Goal: Task Accomplishment & Management: Manage account settings

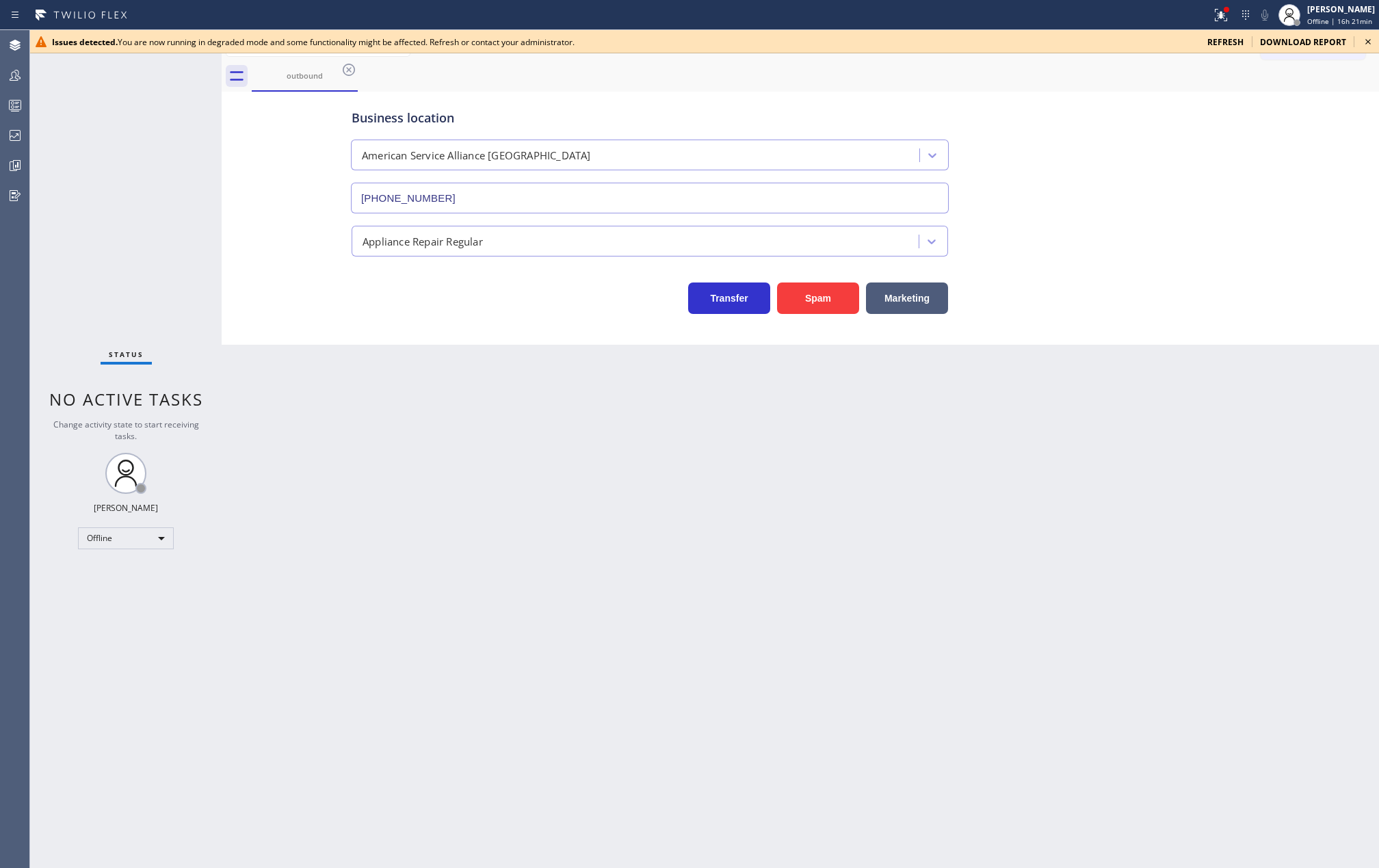
type input "(708) 272-1363"
click at [1371, 42] on icon at bounding box center [1368, 42] width 16 height 16
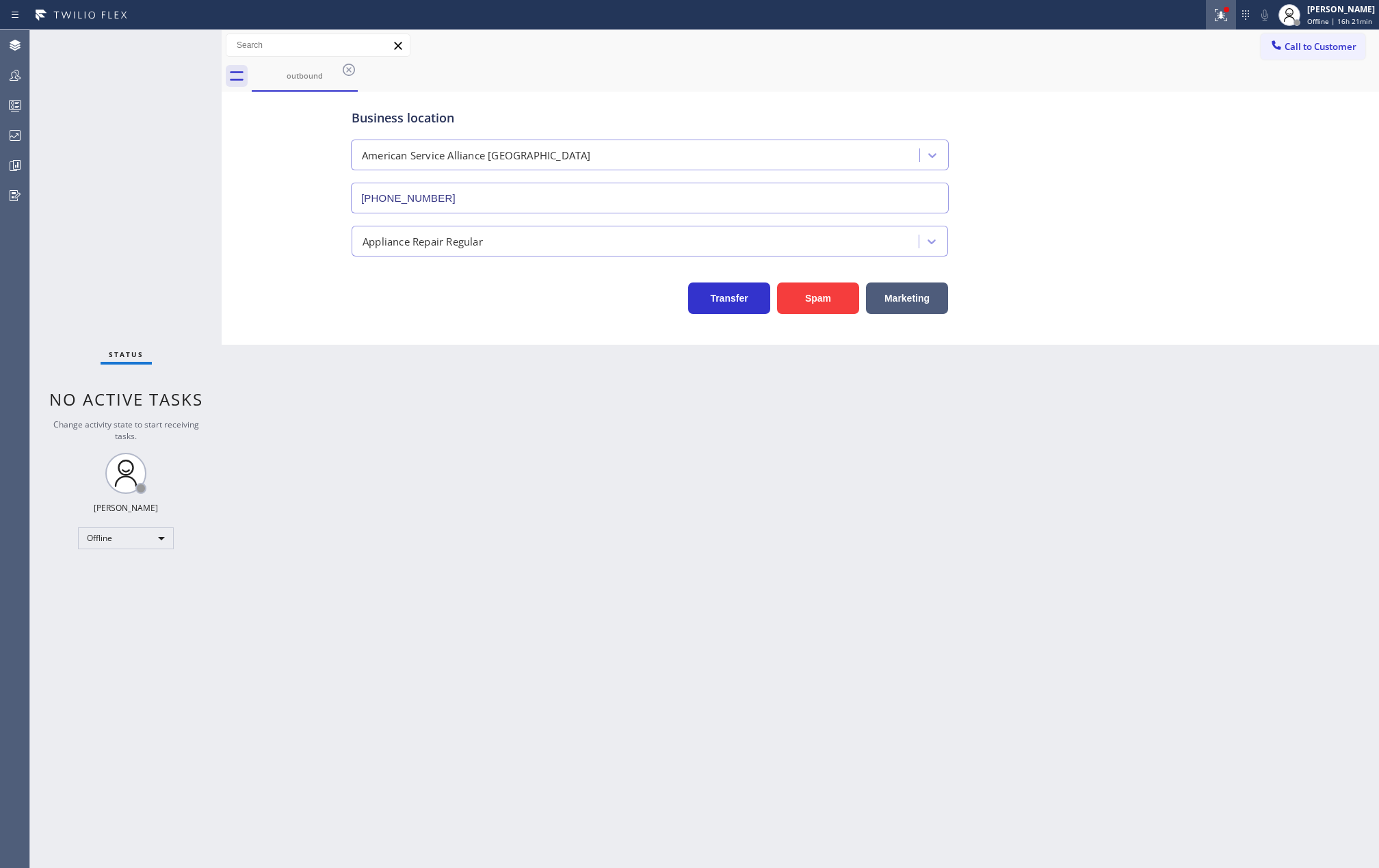
click at [1228, 15] on icon at bounding box center [1221, 15] width 16 height 16
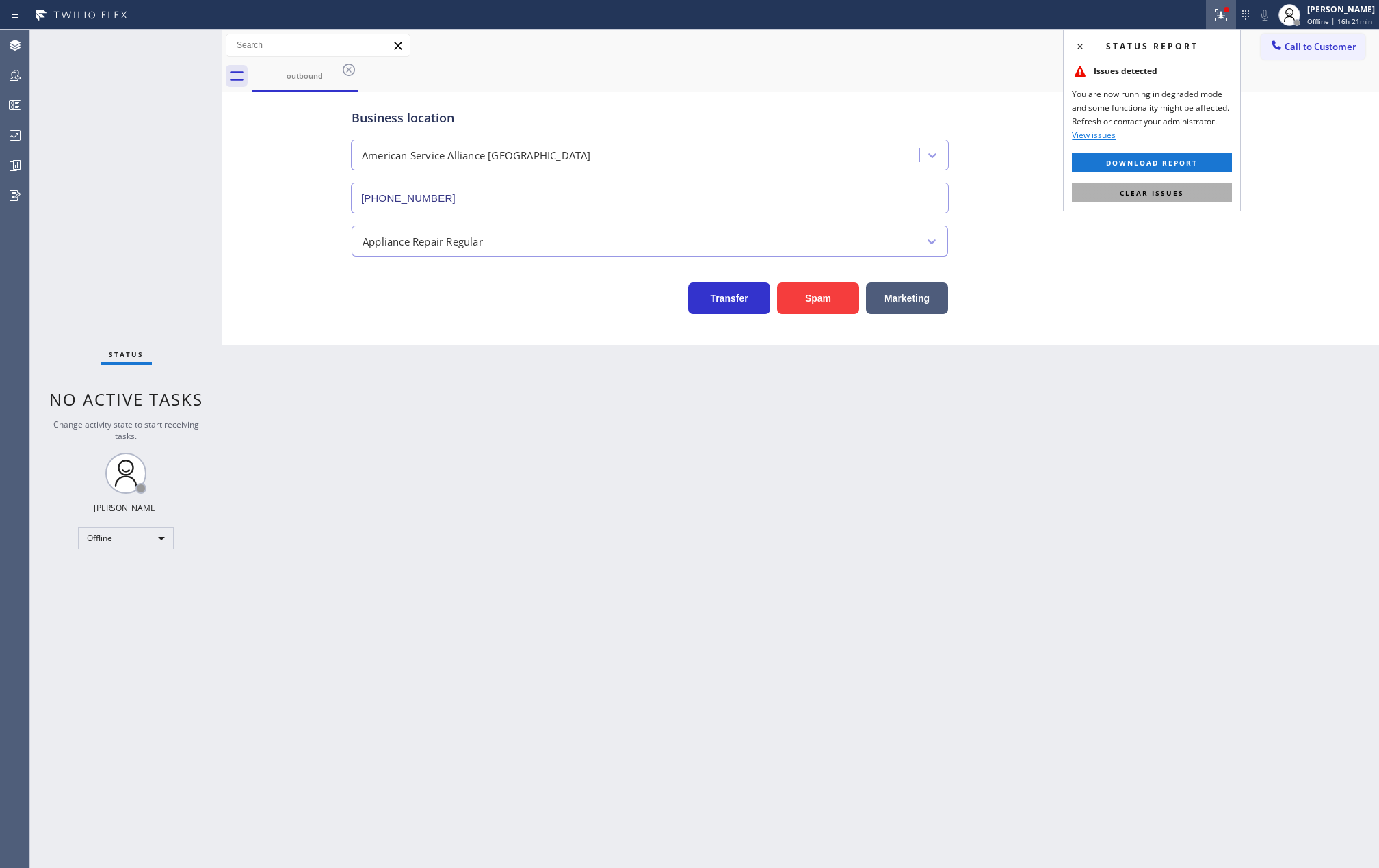
click at [1174, 192] on span "Clear issues" at bounding box center [1152, 193] width 65 height 10
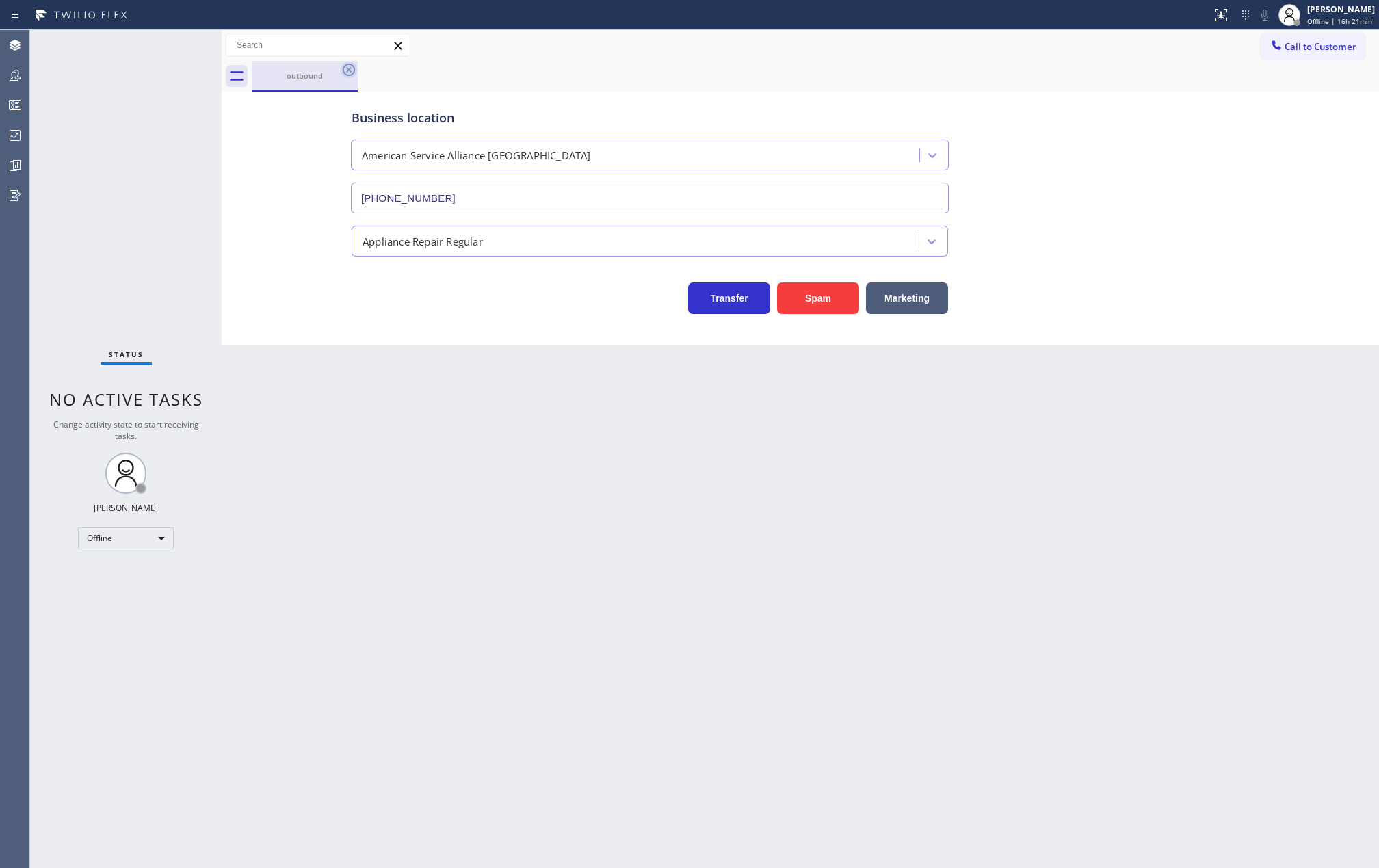
click at [350, 68] on icon at bounding box center [348, 70] width 12 height 12
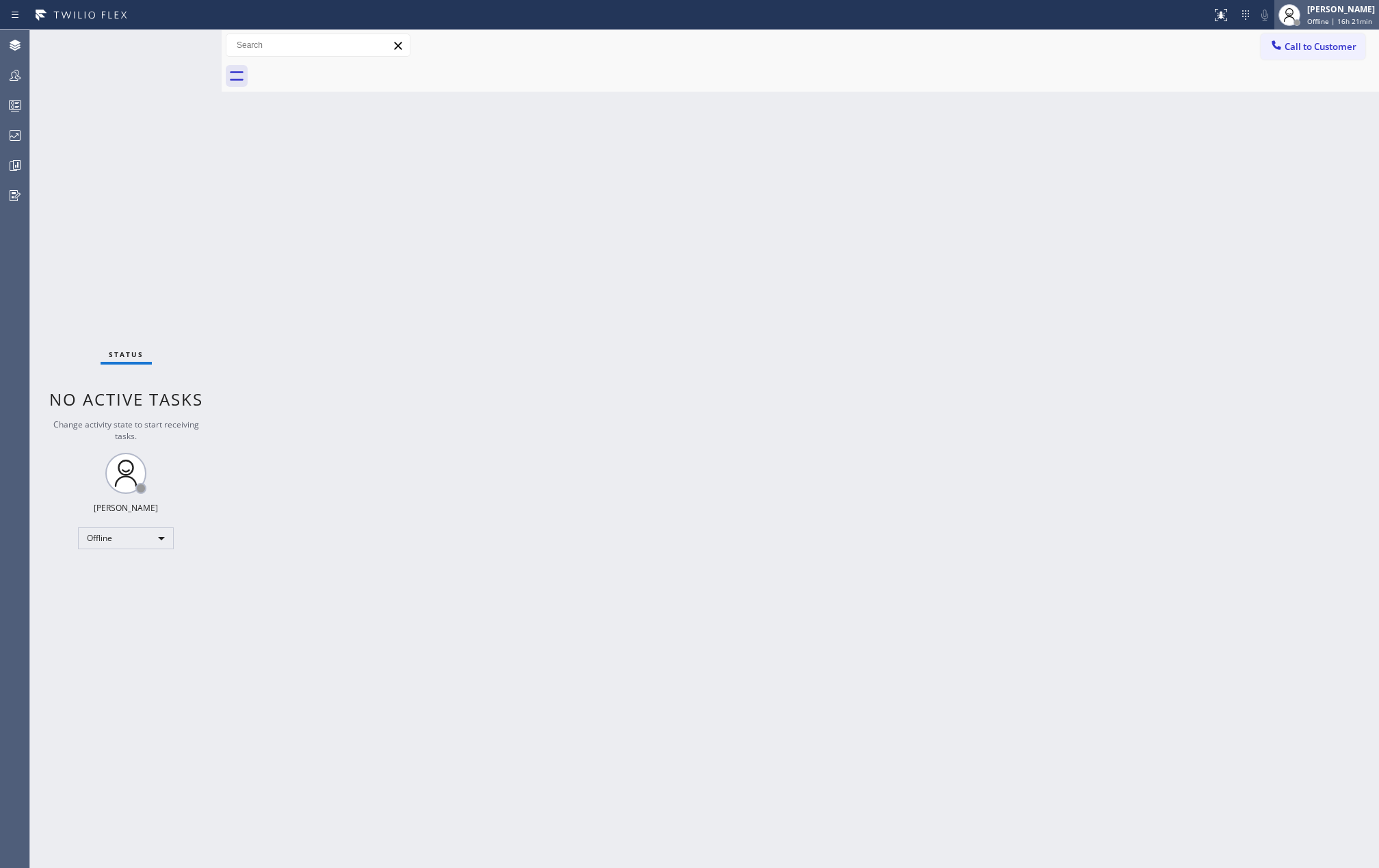
click at [1323, 14] on div "[PERSON_NAME]" at bounding box center [1341, 10] width 67 height 12
click at [1287, 87] on button "Unavailable" at bounding box center [1310, 90] width 137 height 18
click at [17, 73] on icon at bounding box center [15, 75] width 16 height 16
click at [11, 80] on icon at bounding box center [15, 75] width 16 height 16
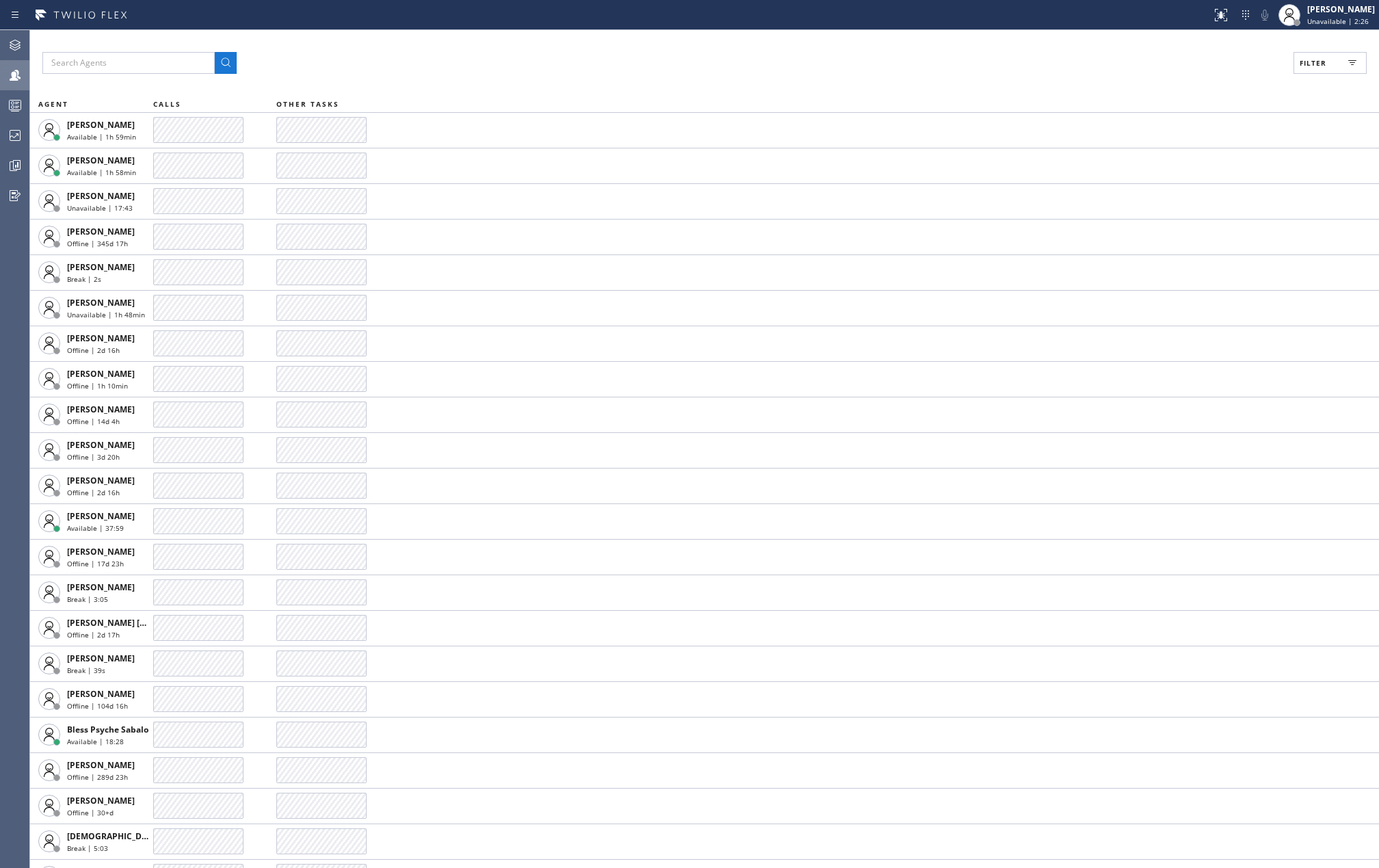
click at [1322, 66] on span "Filter" at bounding box center [1312, 62] width 26 height 10
click at [1172, 158] on input "Available" at bounding box center [1180, 161] width 16 height 16
checkbox input "true"
click at [1177, 204] on input "Break" at bounding box center [1180, 205] width 16 height 16
checkbox input "true"
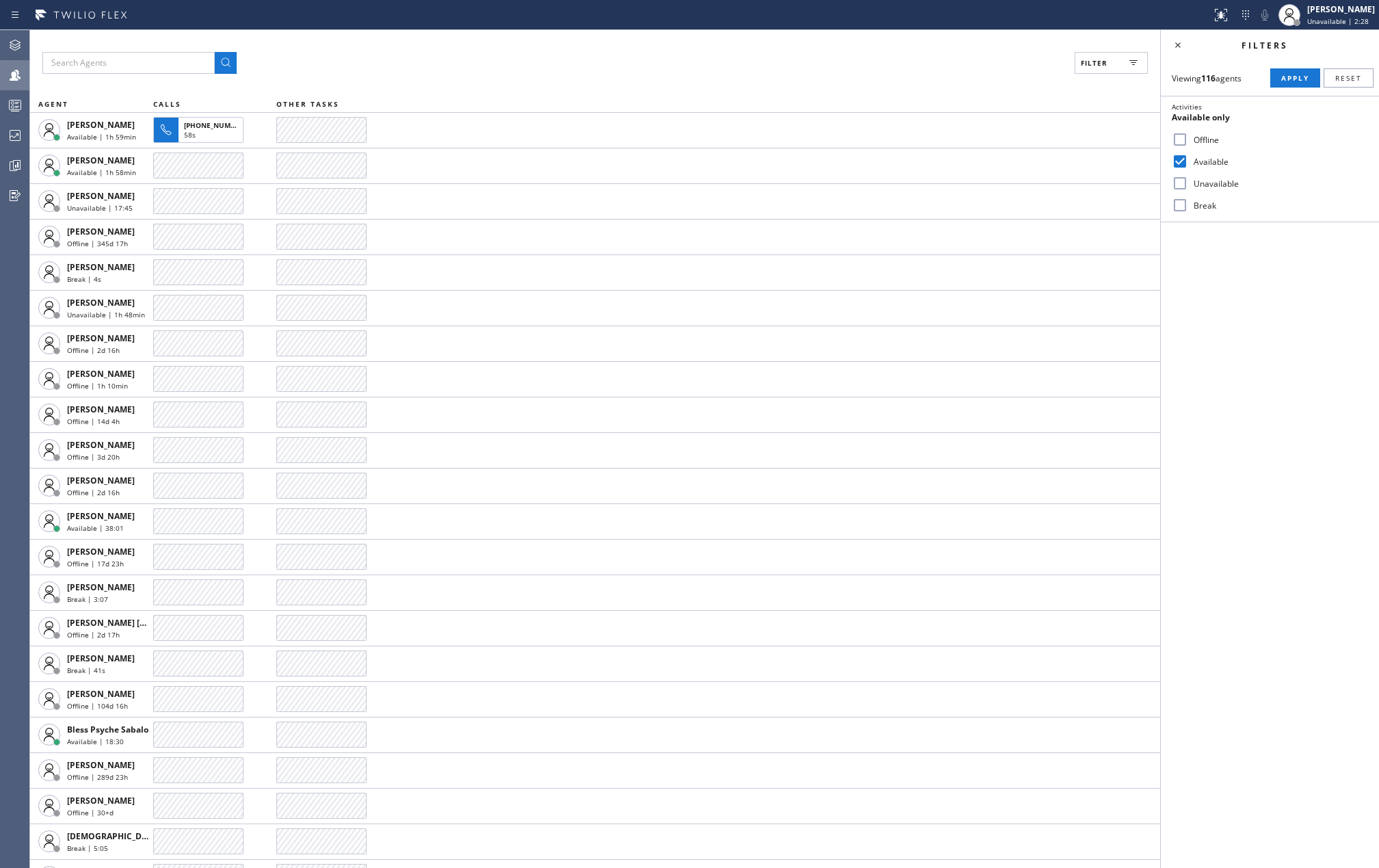
click at [1180, 182] on input "Unavailable" at bounding box center [1180, 183] width 16 height 16
click at [1281, 78] on span "Apply" at bounding box center [1295, 78] width 28 height 10
click at [1183, 179] on input "Unavailable" at bounding box center [1180, 183] width 16 height 16
checkbox input "false"
click at [1286, 82] on span "Apply" at bounding box center [1295, 78] width 28 height 10
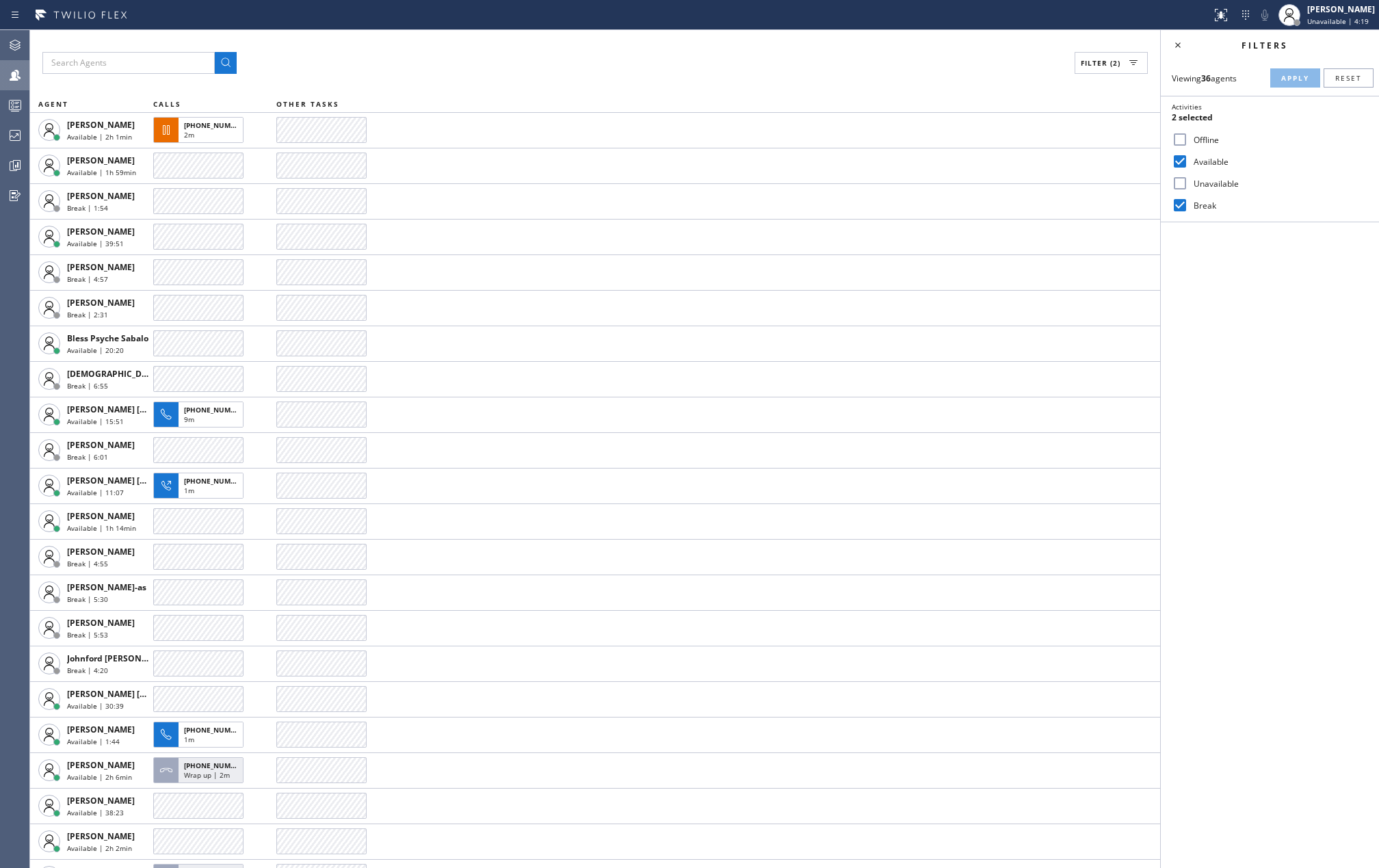
click at [368, 40] on div "Filter (2) AGENT CALLS OTHER TASKS Abe Collarte Available | 2h 1min +1909276077…" at bounding box center [595, 449] width 1130 height 838
click at [25, 107] on div at bounding box center [15, 105] width 30 height 16
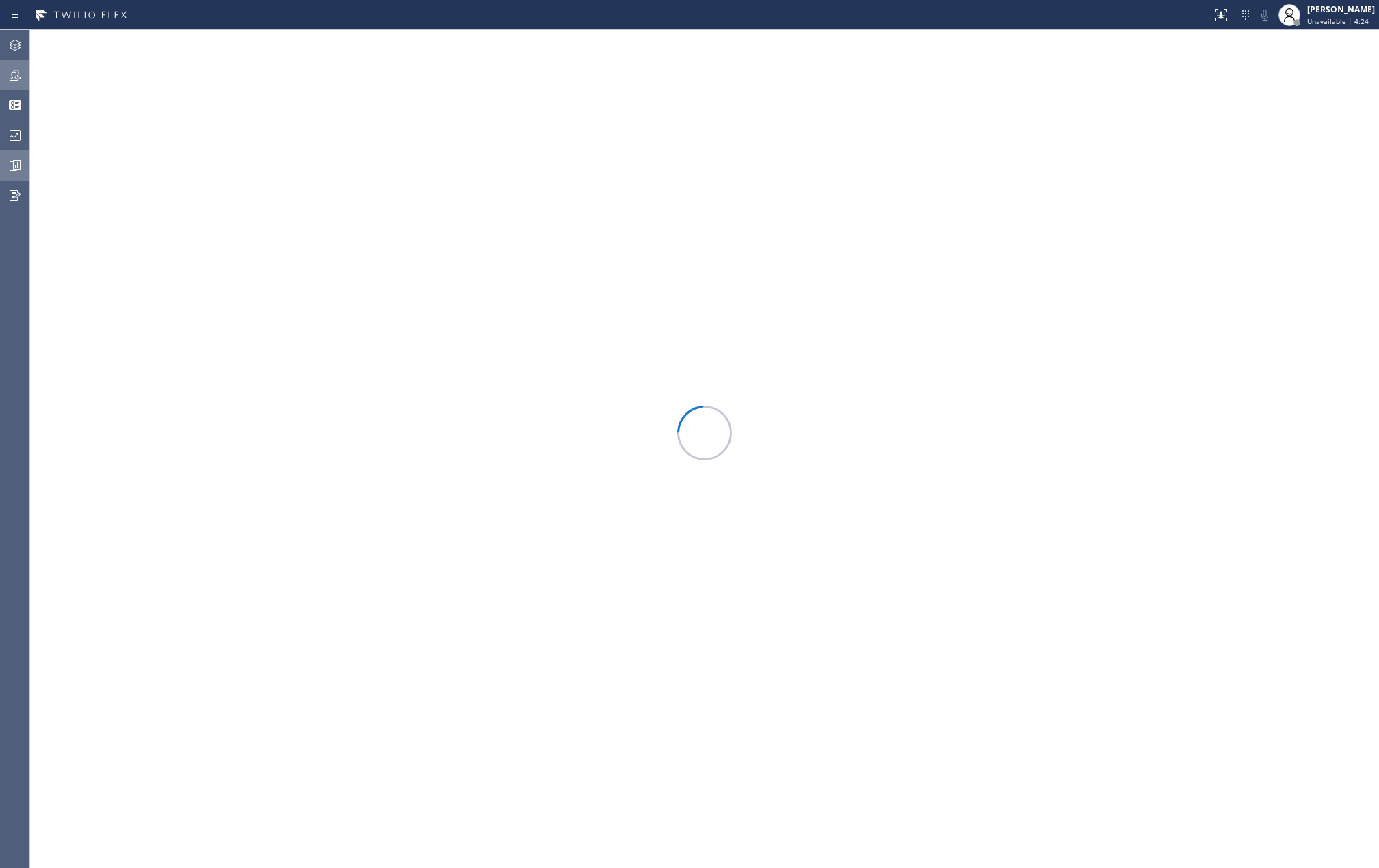
click at [11, 161] on icon at bounding box center [15, 166] width 10 height 10
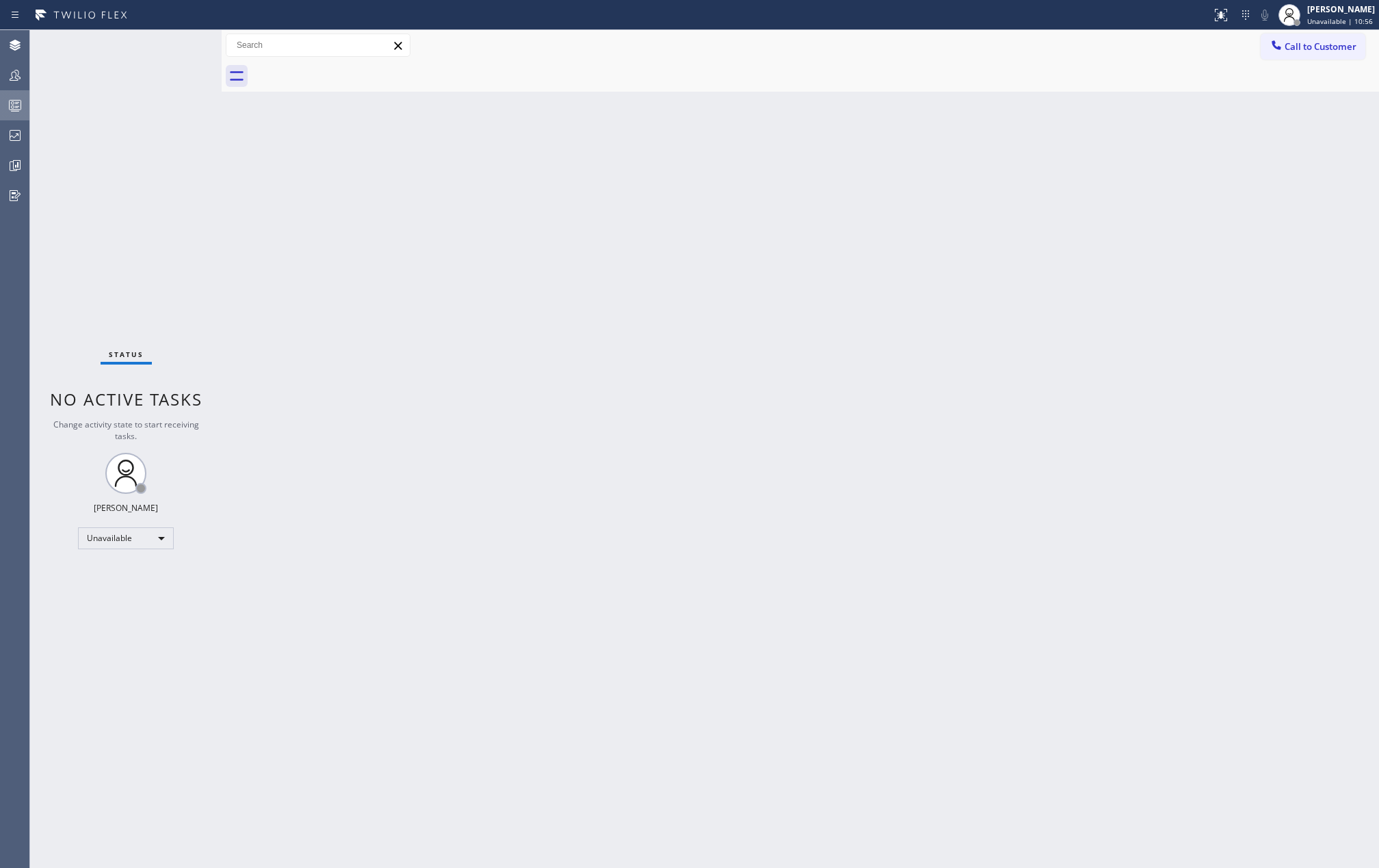
click at [18, 109] on rect at bounding box center [15, 105] width 12 height 10
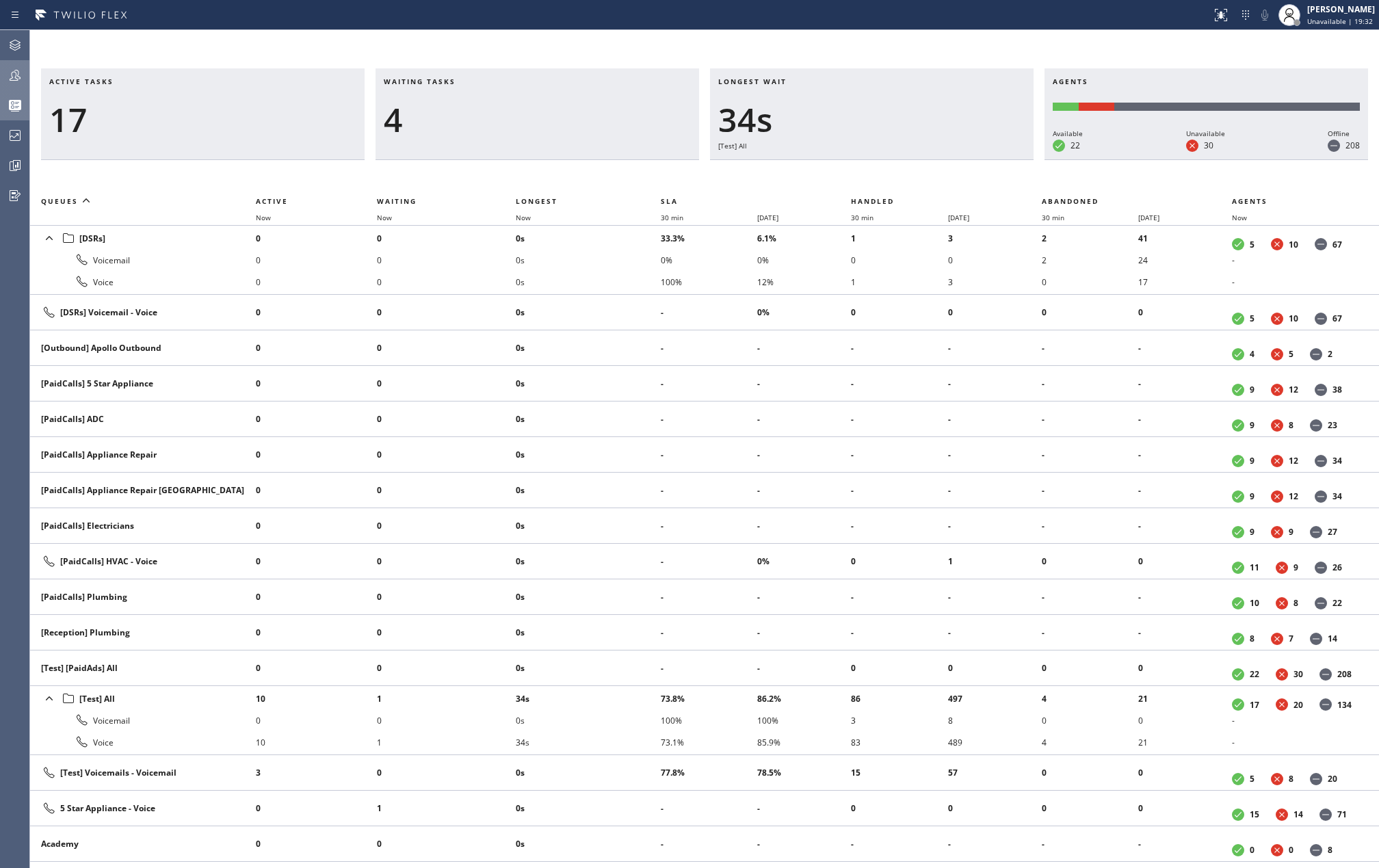
click at [12, 78] on icon at bounding box center [15, 75] width 11 height 11
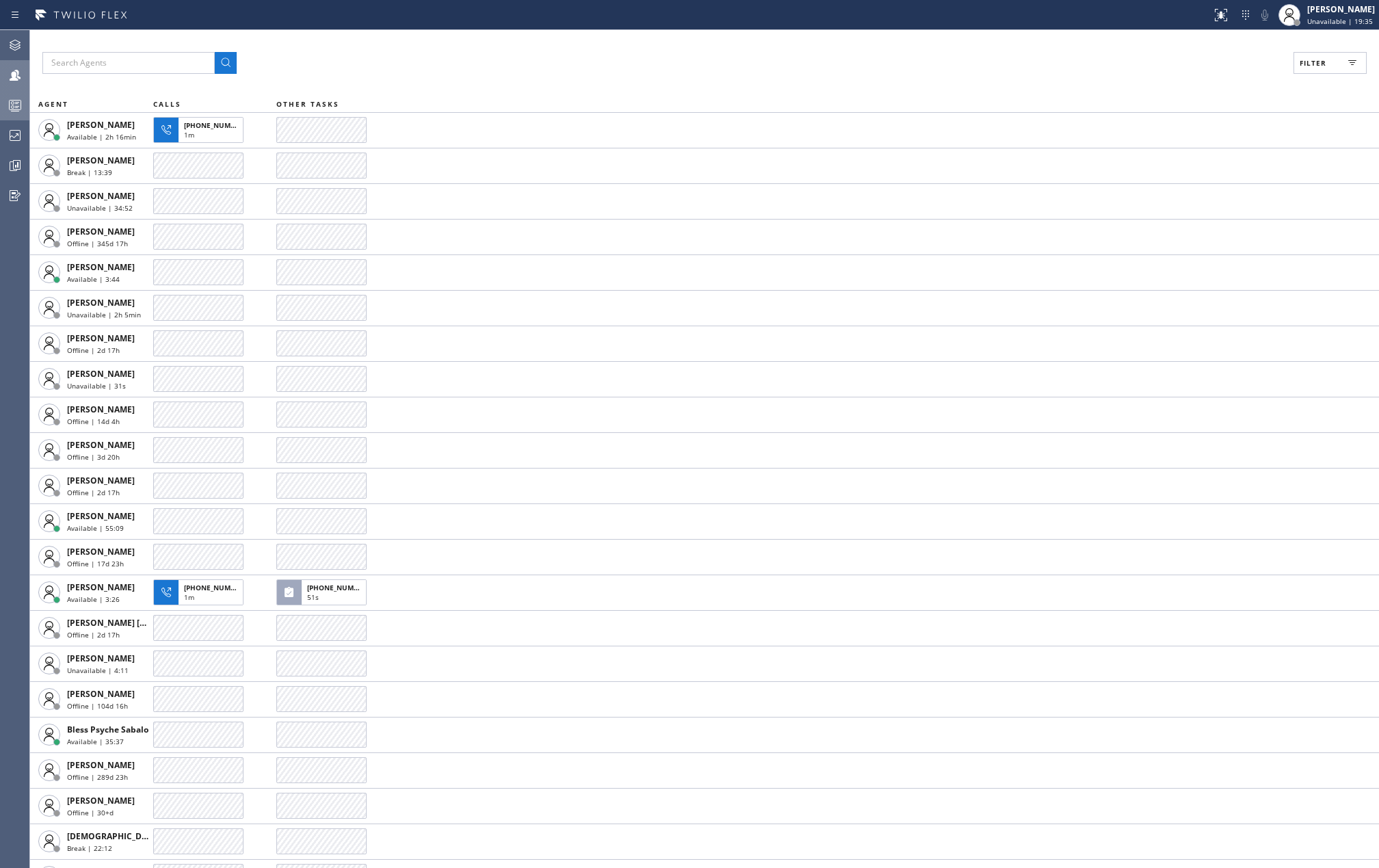
click at [1305, 66] on span "Filter" at bounding box center [1312, 62] width 26 height 10
click at [1177, 159] on input "Available" at bounding box center [1180, 161] width 16 height 16
checkbox input "true"
click at [1180, 207] on input "Break" at bounding box center [1180, 205] width 16 height 16
click at [1297, 76] on span "Apply" at bounding box center [1295, 78] width 28 height 10
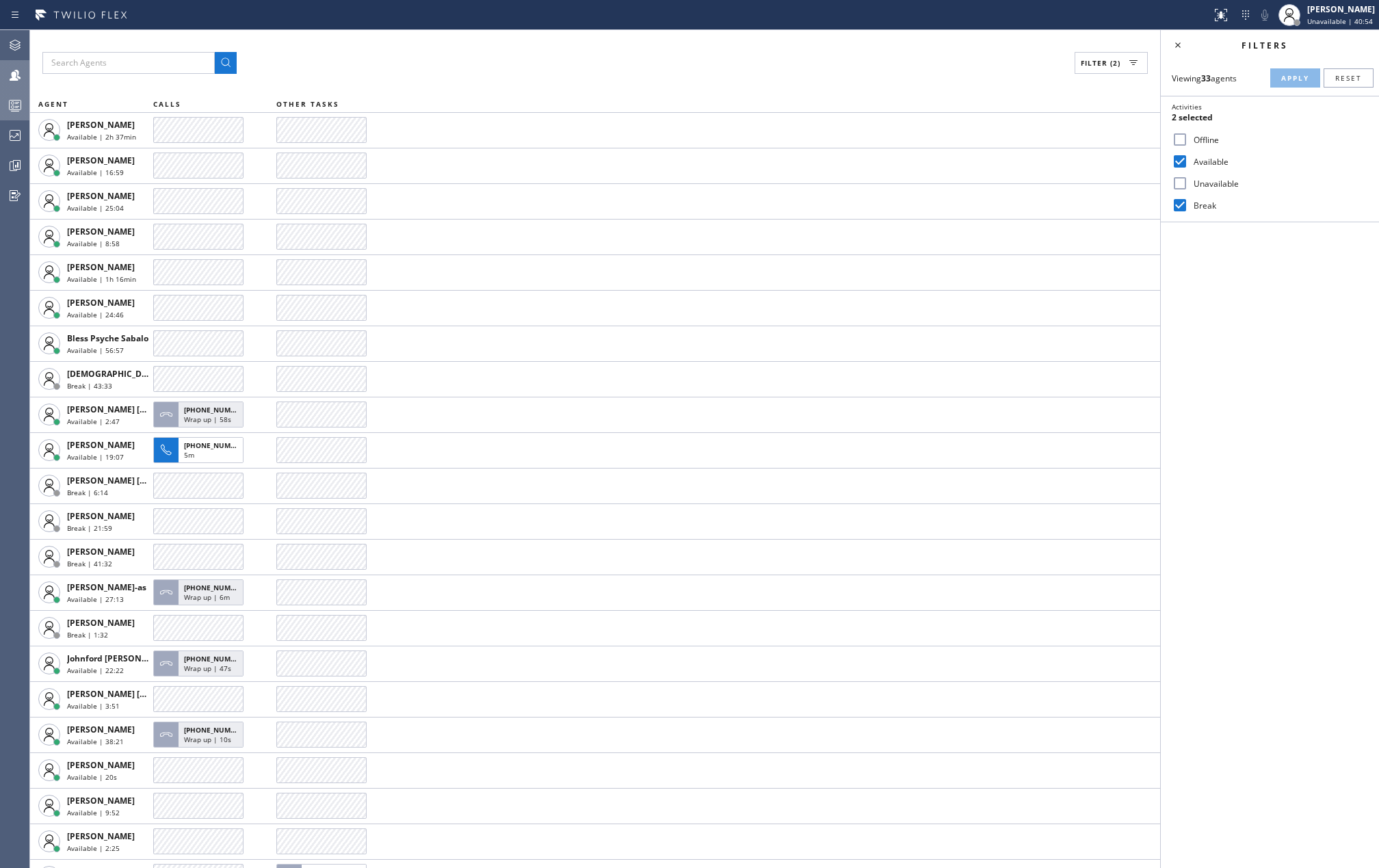
click at [521, 33] on div "Filter (2) AGENT CALLS OTHER TASKS Abe Collarte Available | 2h 37min Adam Alram…" at bounding box center [595, 449] width 1130 height 838
click at [12, 98] on icon at bounding box center [15, 105] width 16 height 16
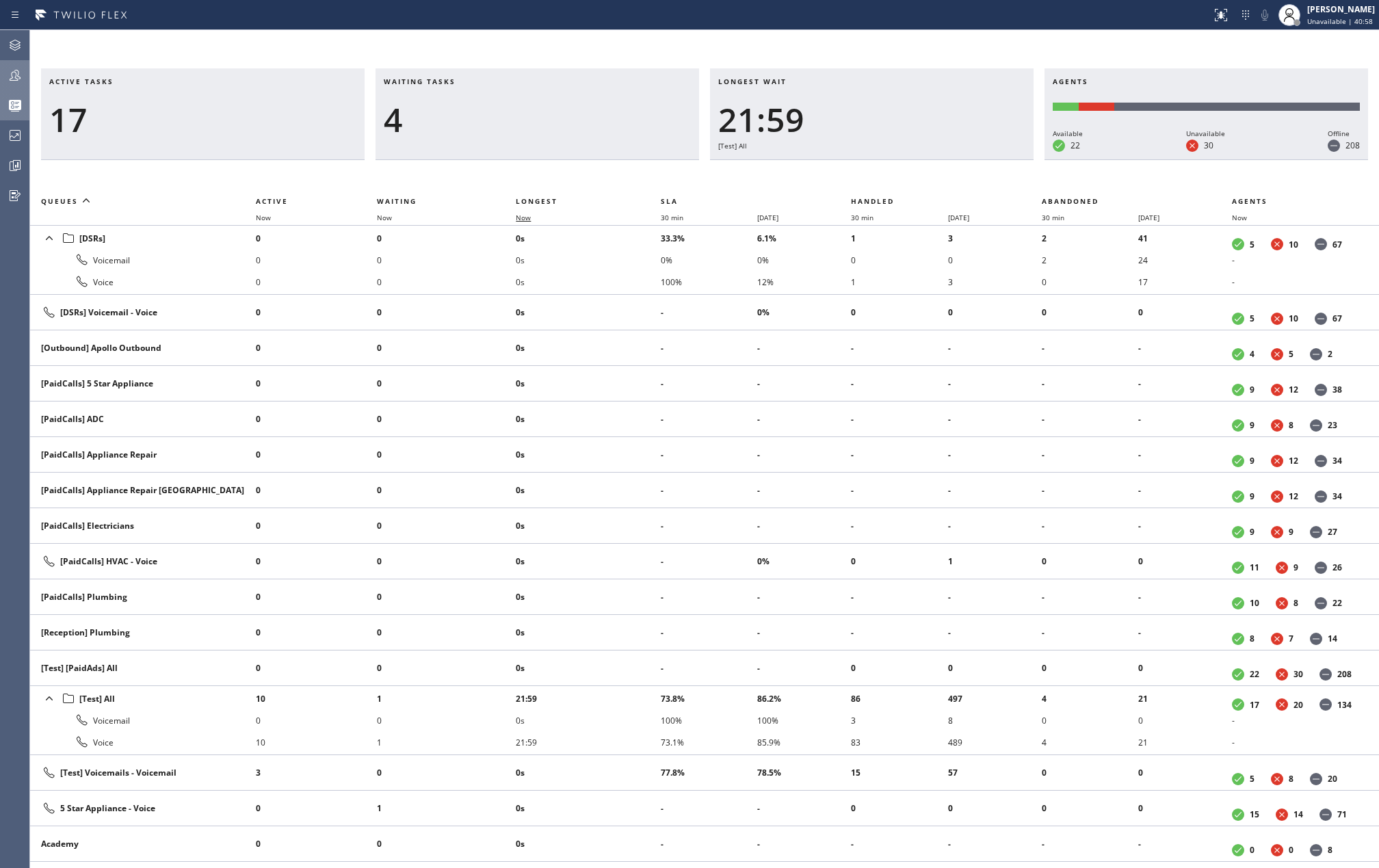
click at [524, 213] on span "Now" at bounding box center [523, 217] width 15 height 10
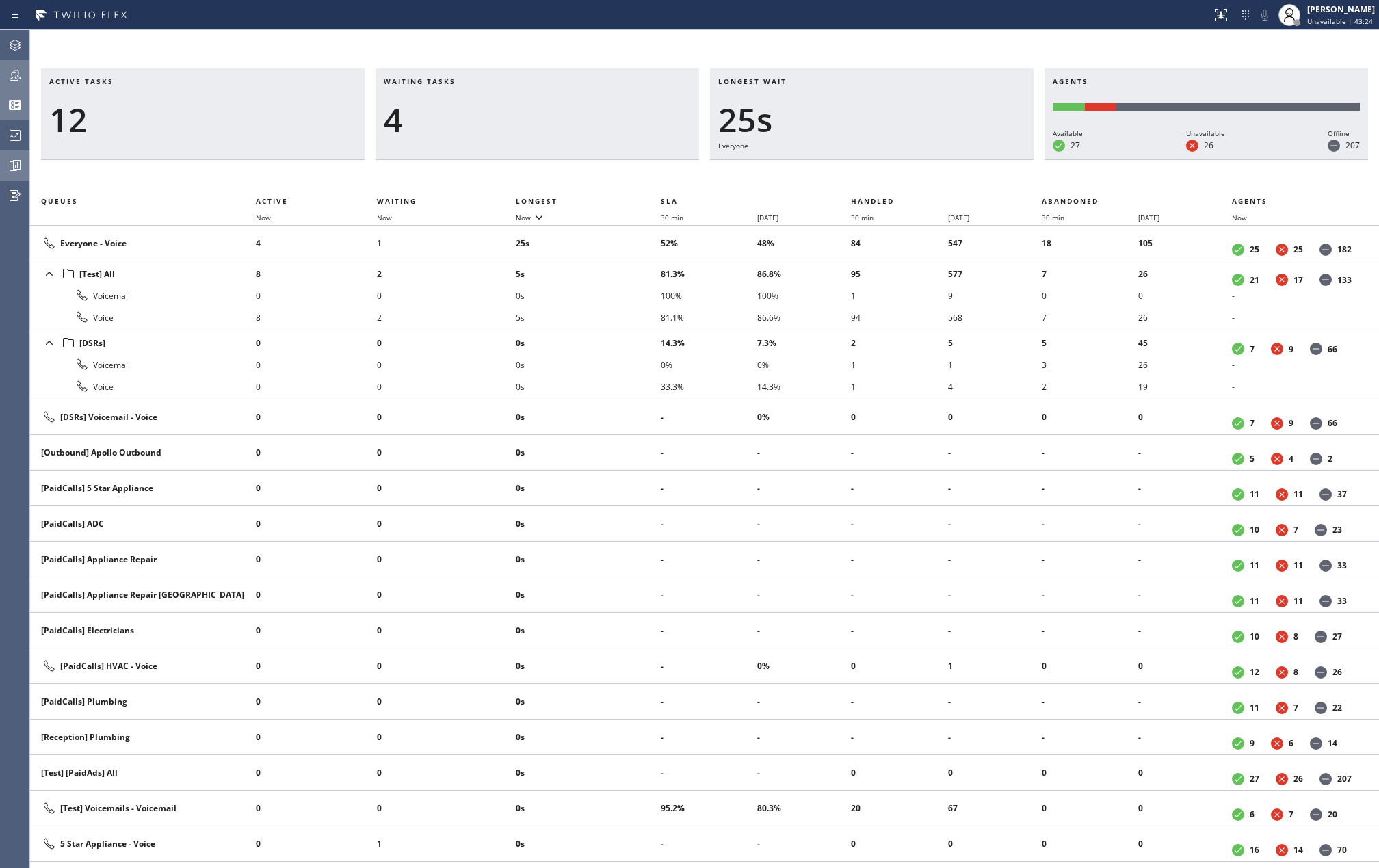
click at [11, 162] on icon at bounding box center [15, 166] width 16 height 16
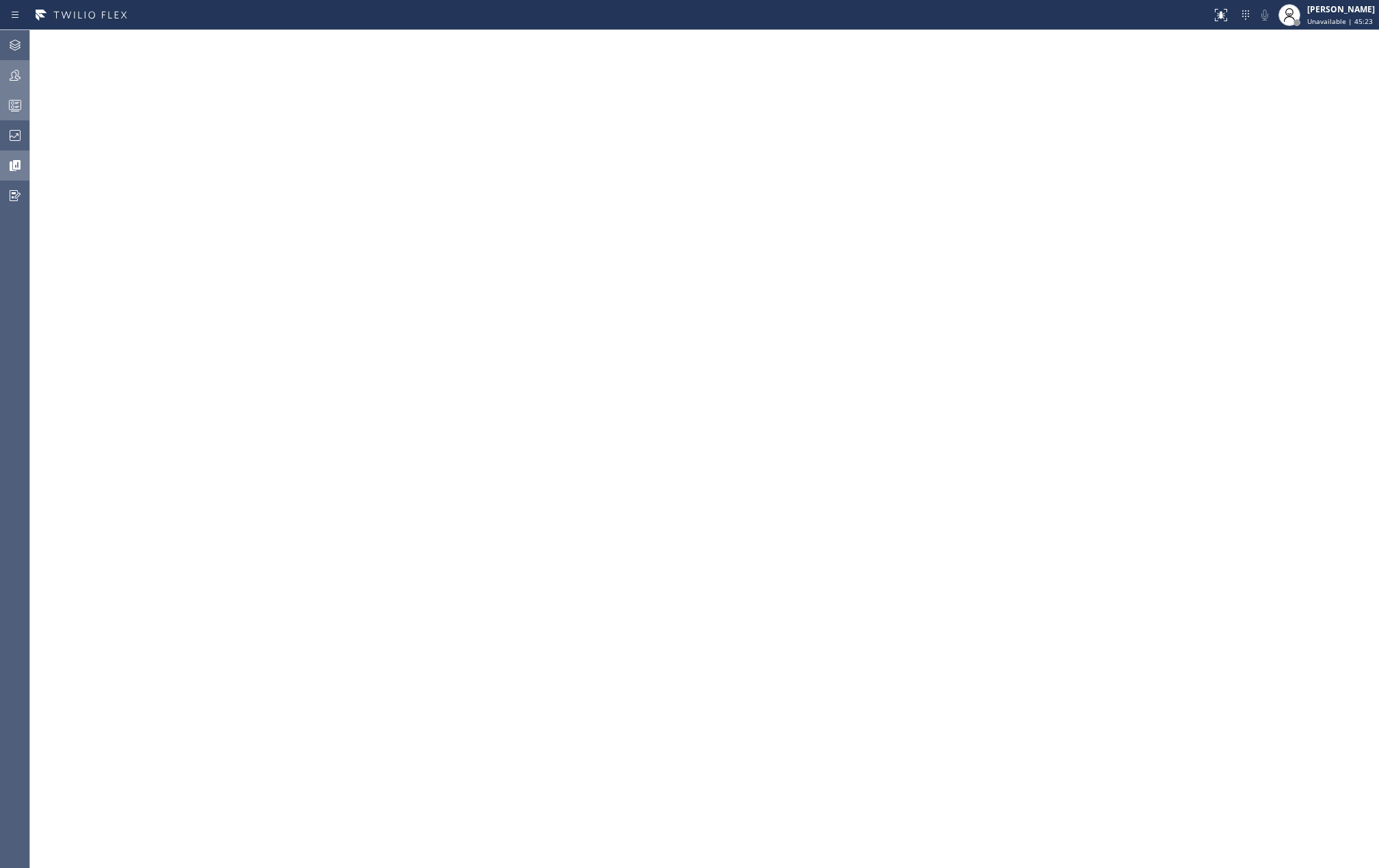
click at [15, 103] on icon at bounding box center [15, 105] width 16 height 16
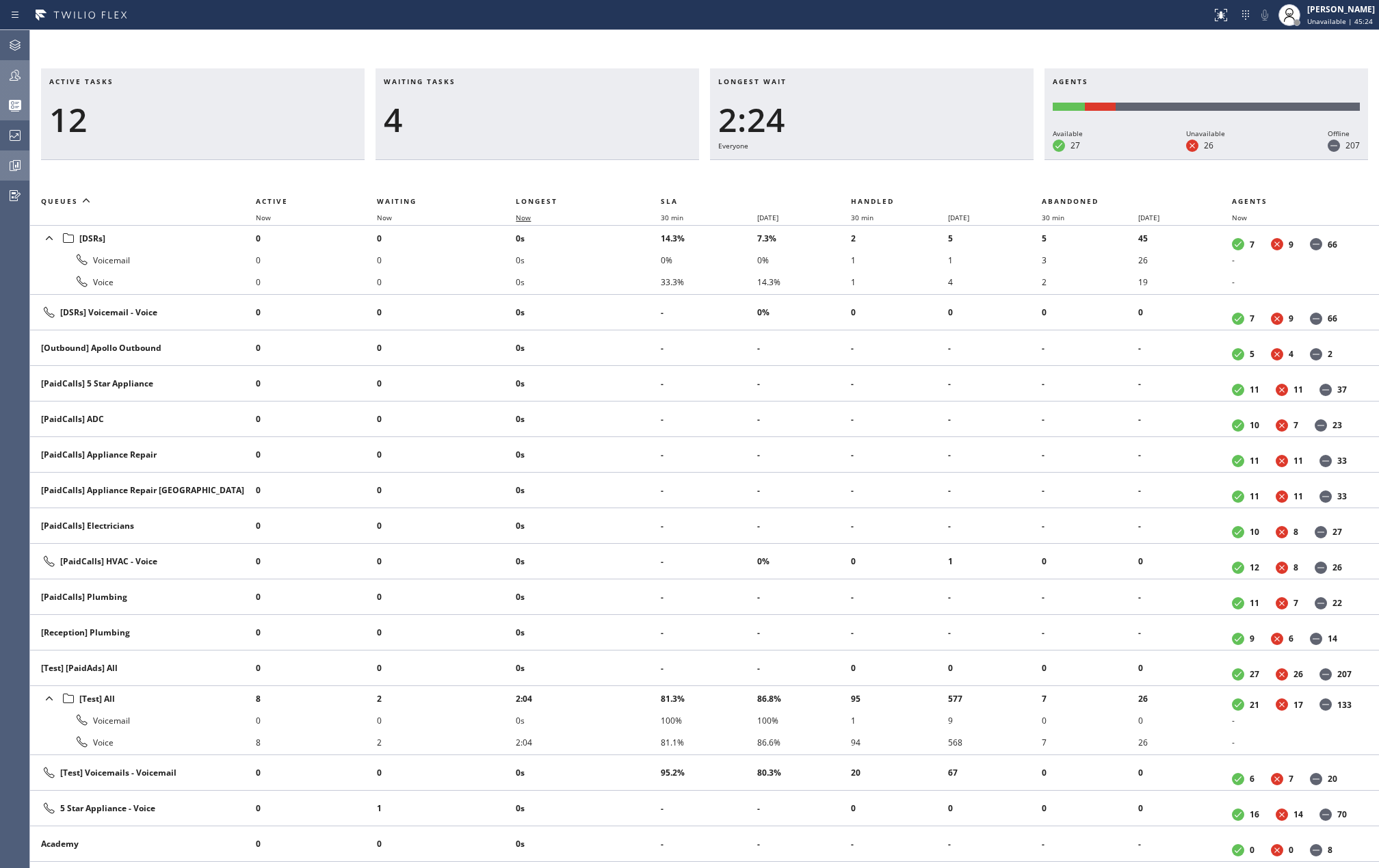
click at [529, 217] on span "Now" at bounding box center [523, 217] width 15 height 10
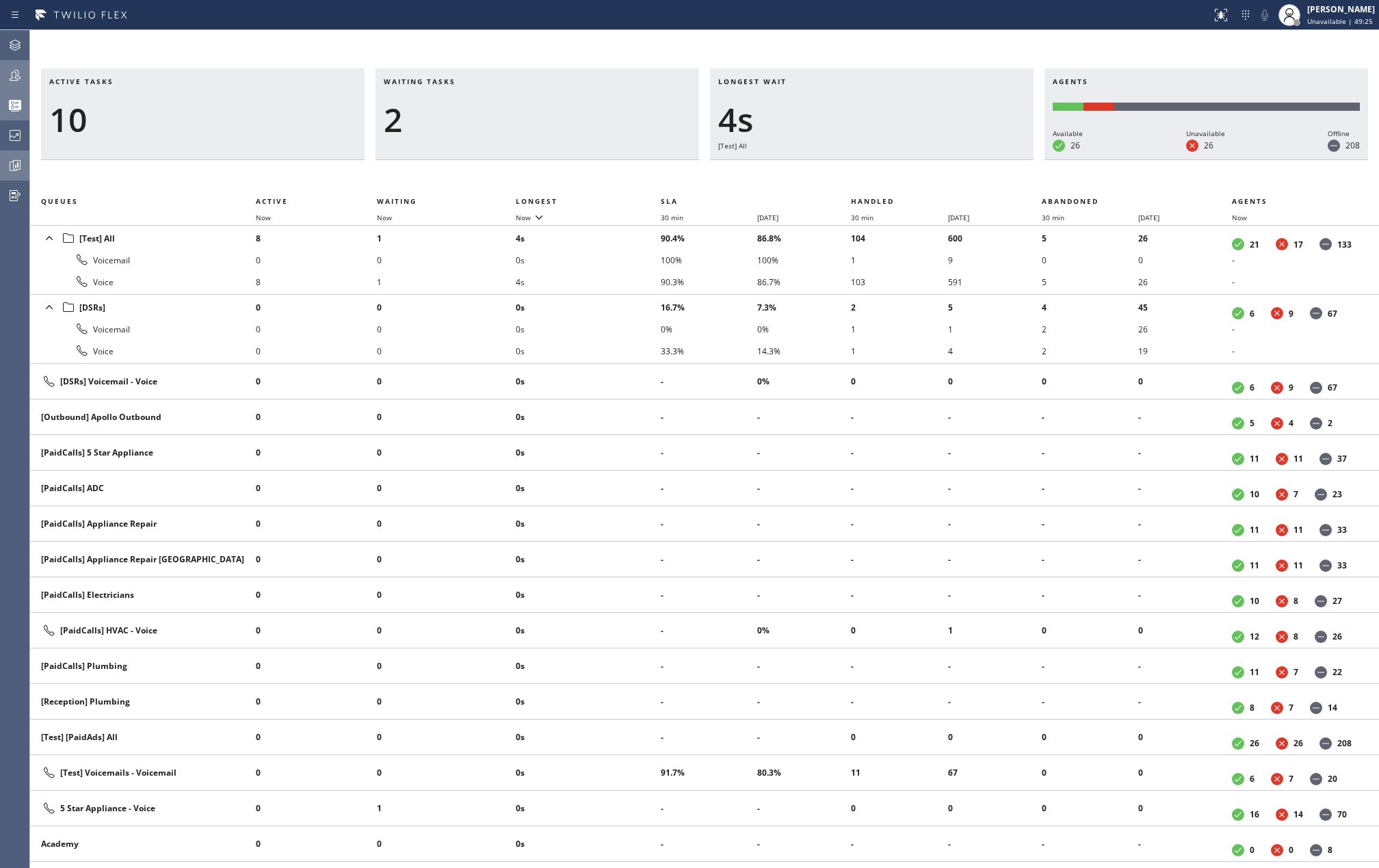
click at [23, 79] on div at bounding box center [15, 75] width 30 height 16
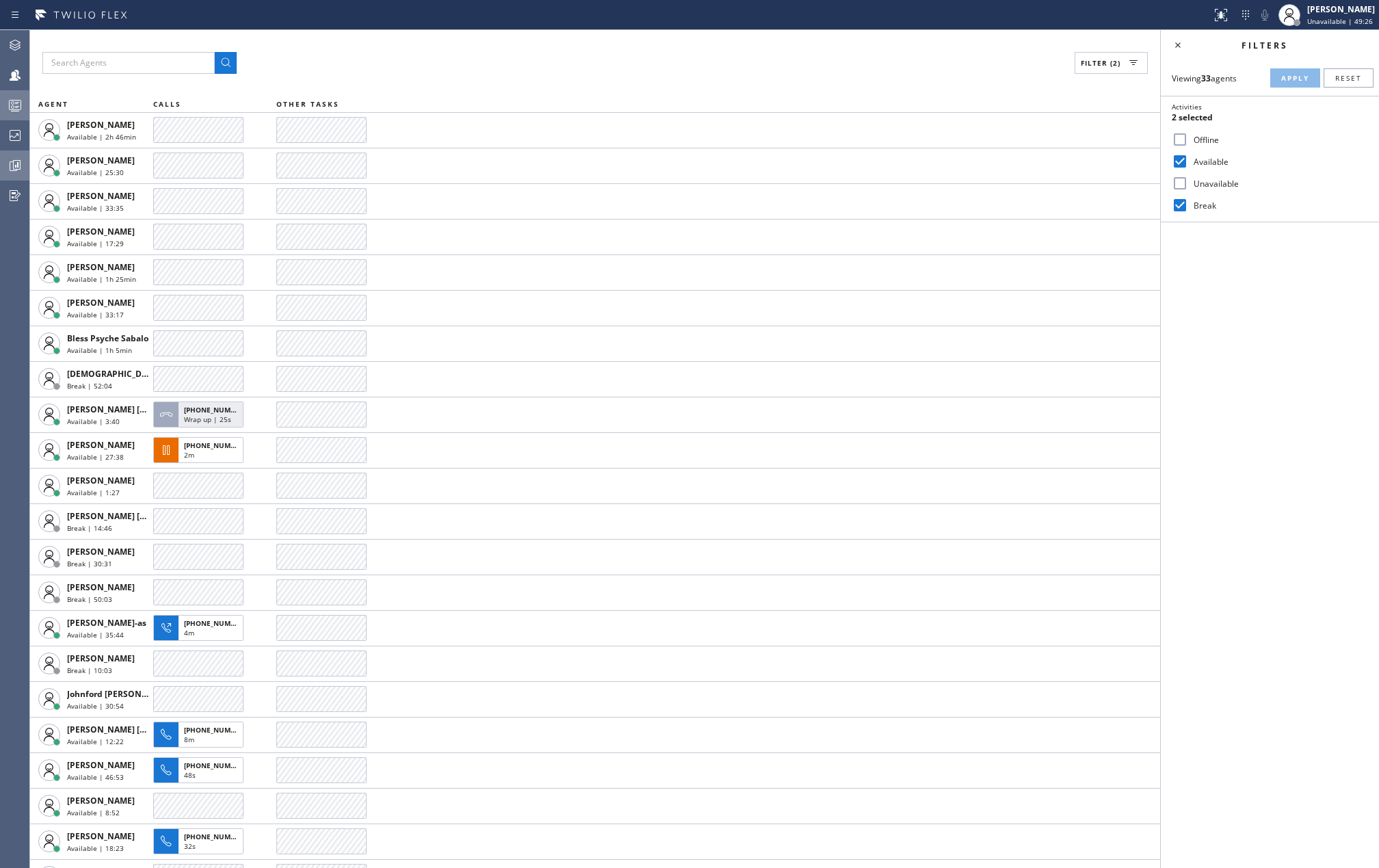
click at [1175, 203] on input "Break" at bounding box center [1180, 205] width 16 height 16
checkbox input "false"
click at [1295, 78] on span "Apply" at bounding box center [1295, 78] width 28 height 10
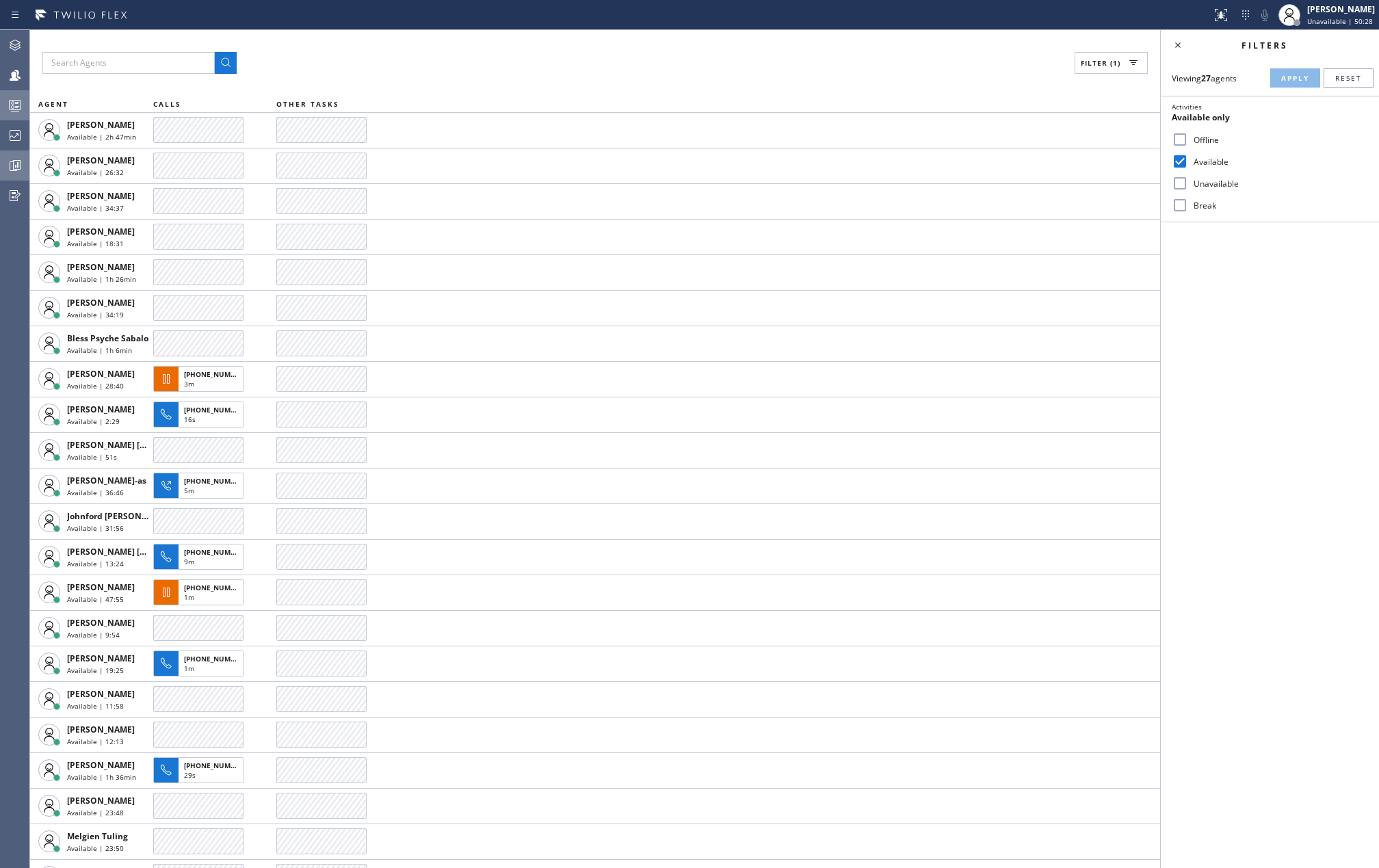
drag, startPoint x: 1073, startPoint y: 439, endPoint x: 556, endPoint y: 64, distance: 638.7
click at [556, 64] on div "Filter (1)" at bounding box center [595, 63] width 1105 height 22
click at [17, 104] on icon at bounding box center [15, 107] width 7 height 9
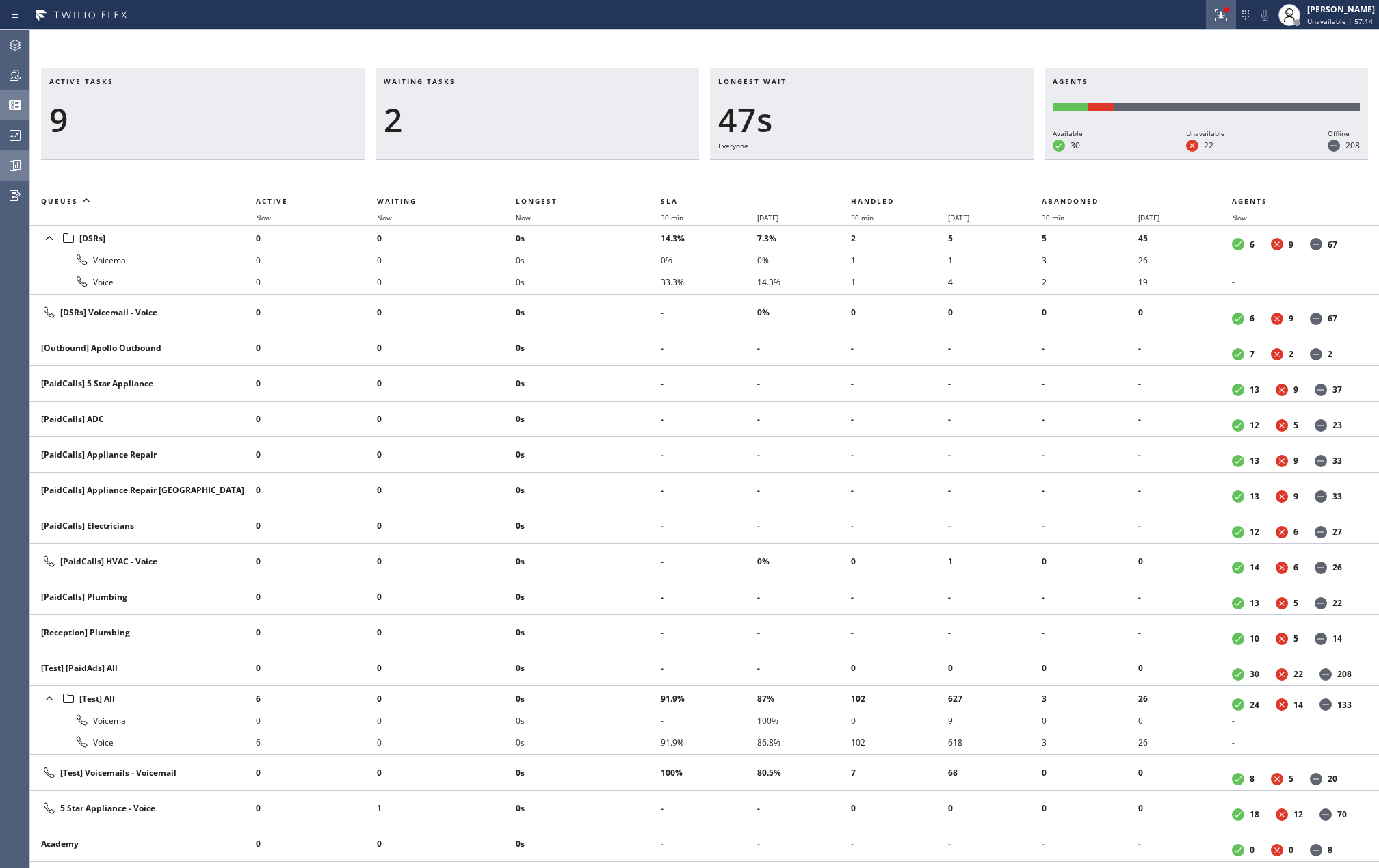
click at [1226, 10] on icon at bounding box center [1221, 15] width 16 height 16
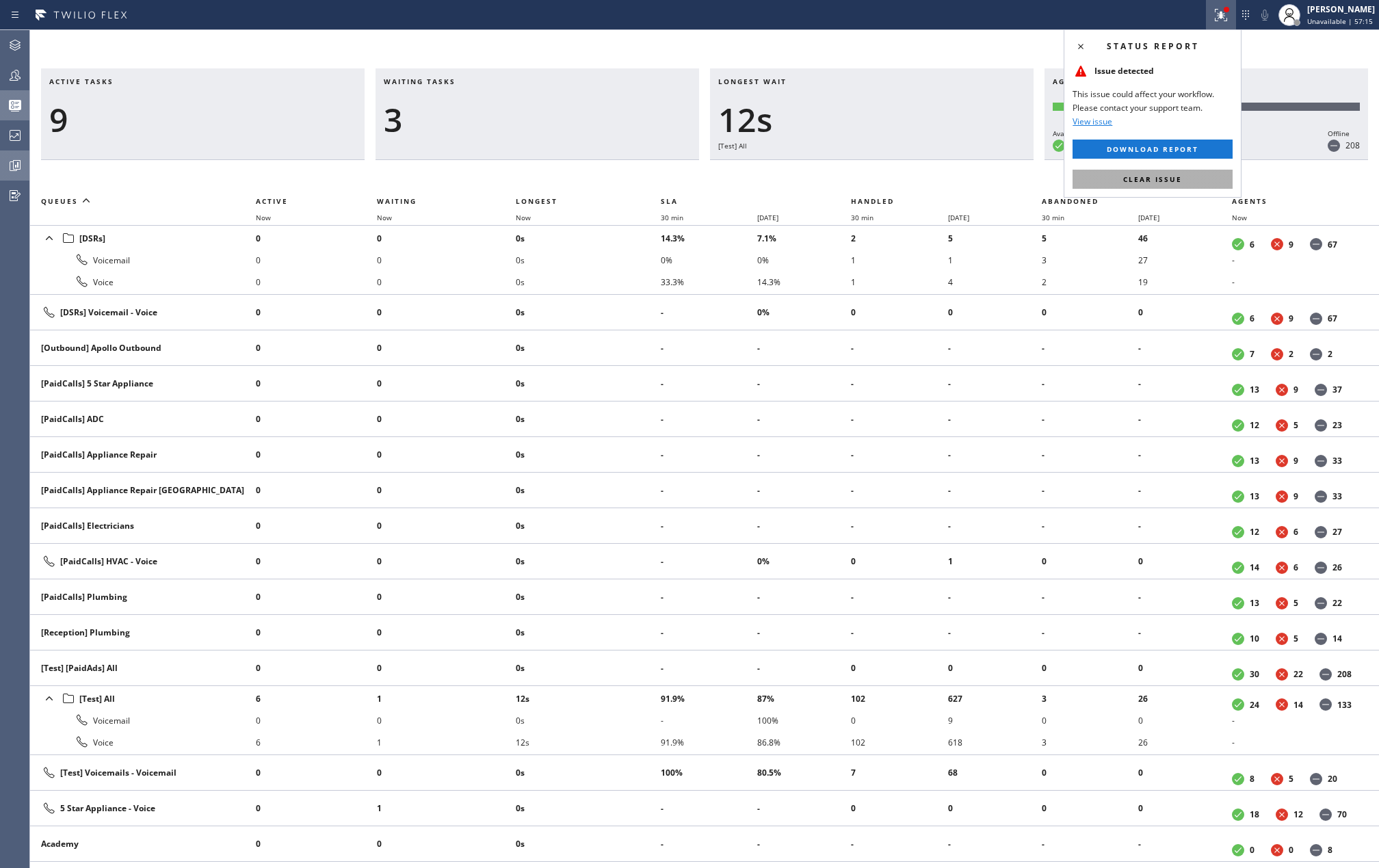
click at [1160, 170] on button "Clear issue" at bounding box center [1152, 179] width 160 height 19
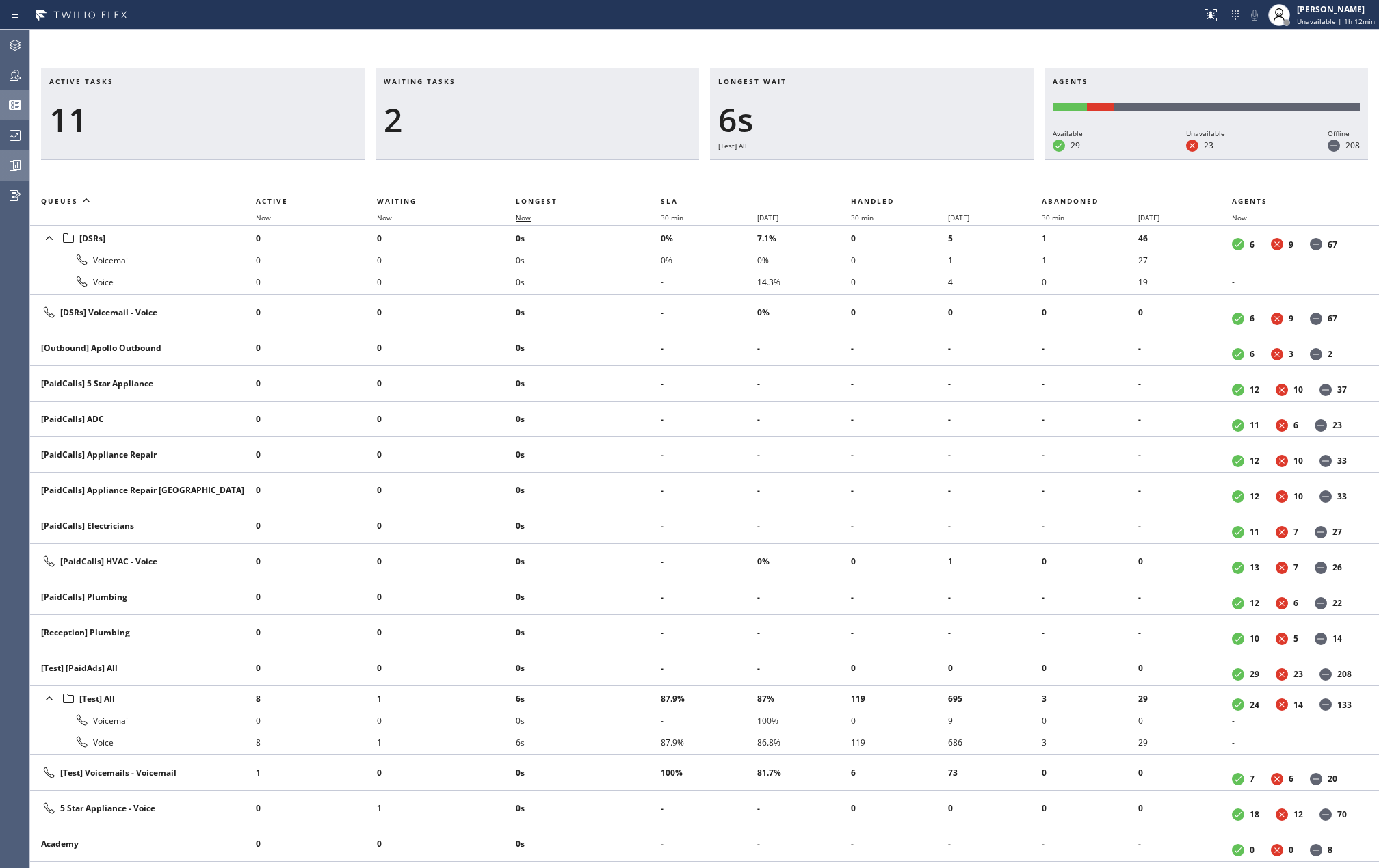
click at [537, 219] on span "Now" at bounding box center [531, 217] width 32 height 10
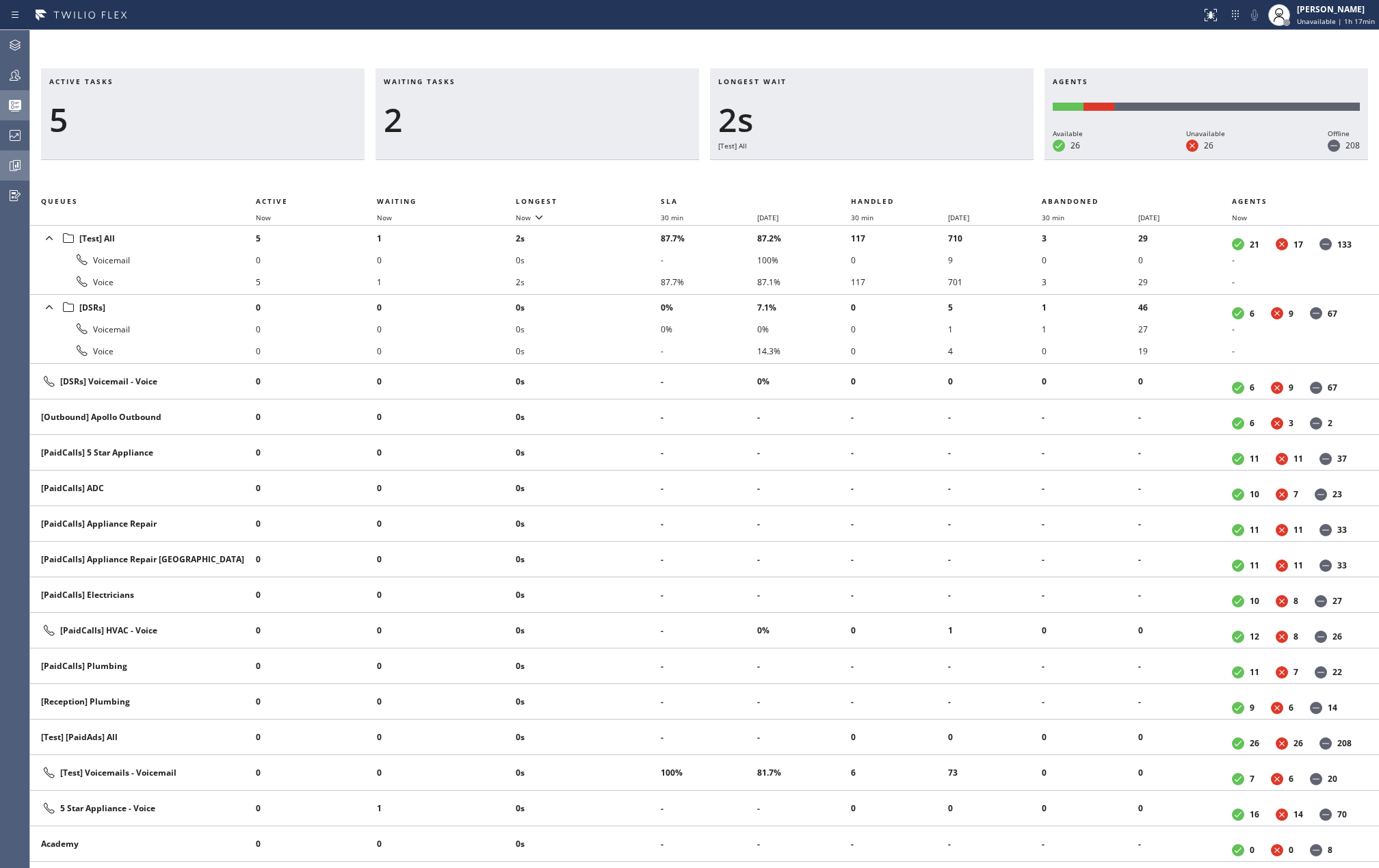
click at [255, 64] on div "Active tasks 5 Waiting tasks 2 Longest wait 2s [Test] All Agents Available 26 U…" at bounding box center [705, 449] width 1349 height 838
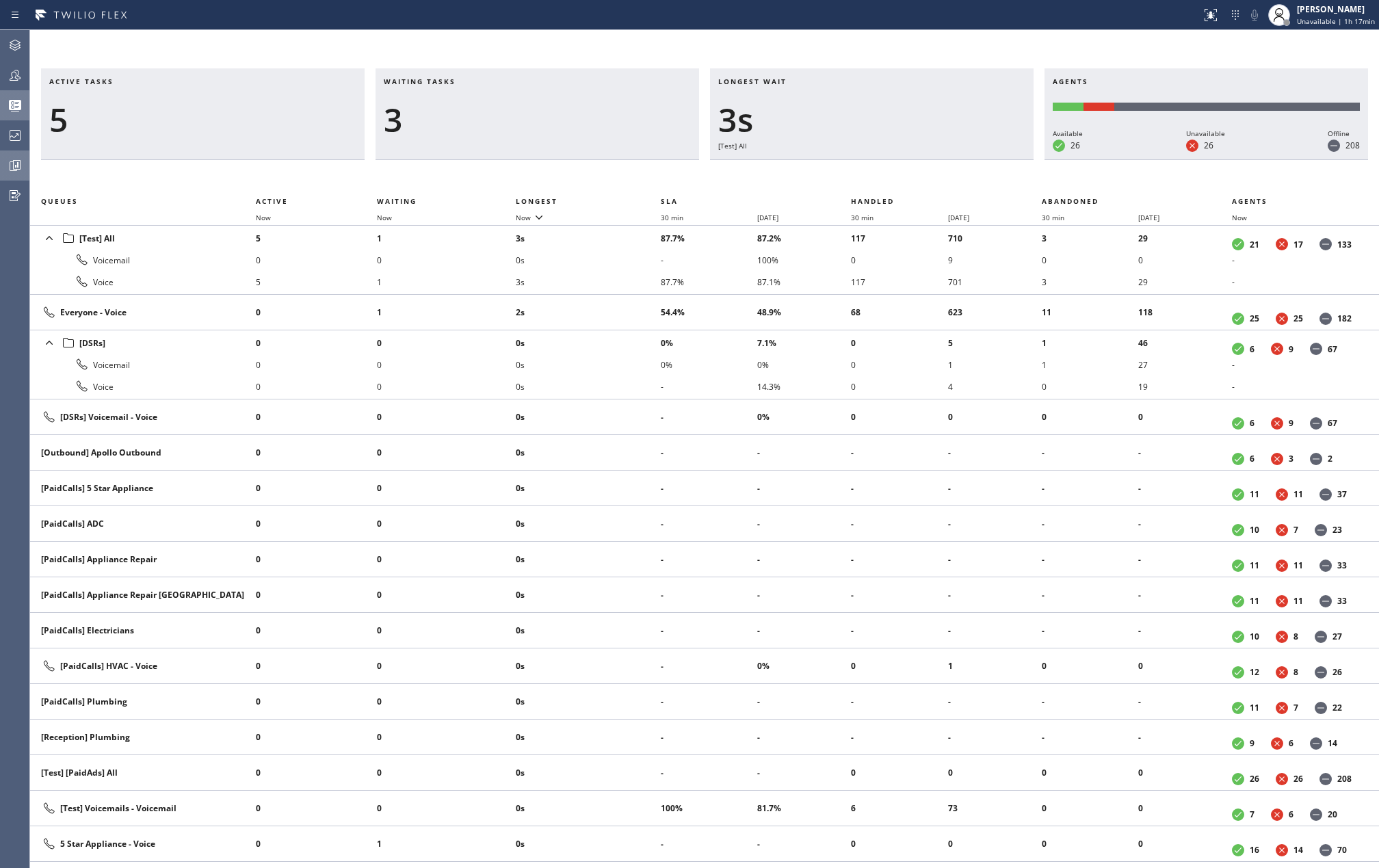
click at [18, 171] on icon at bounding box center [15, 166] width 16 height 16
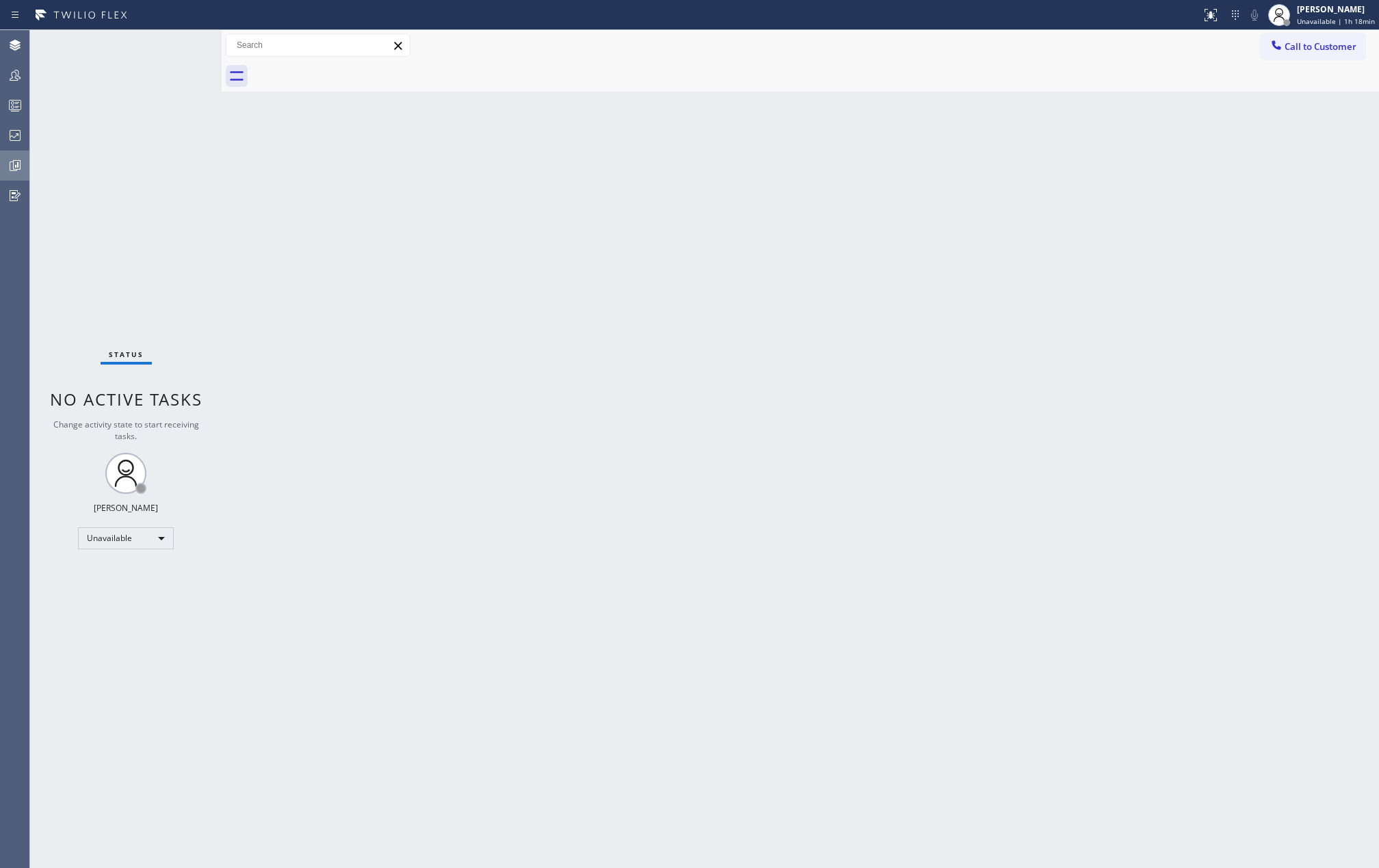
click at [15, 158] on icon at bounding box center [15, 166] width 16 height 16
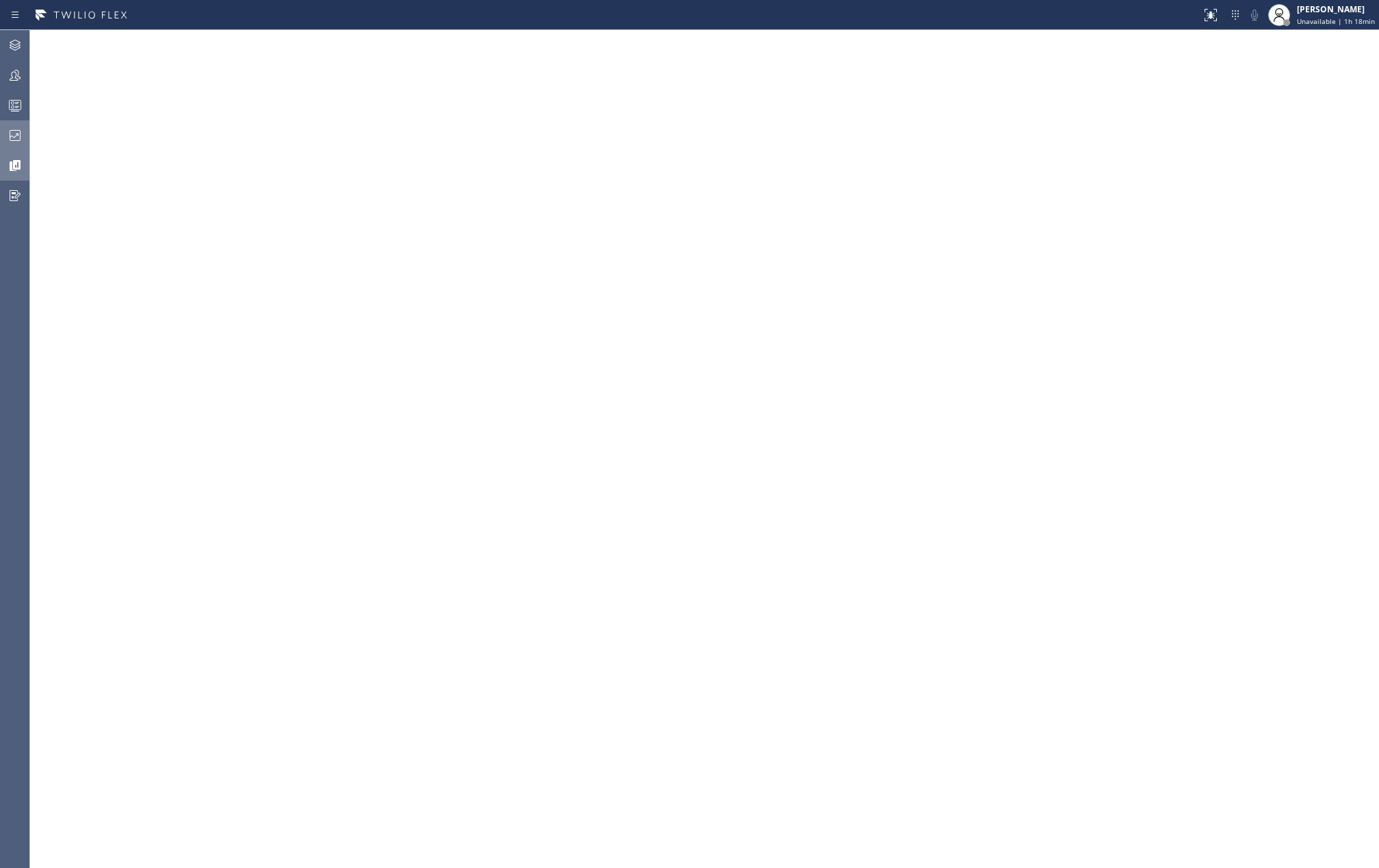
click at [17, 136] on icon at bounding box center [15, 136] width 16 height 16
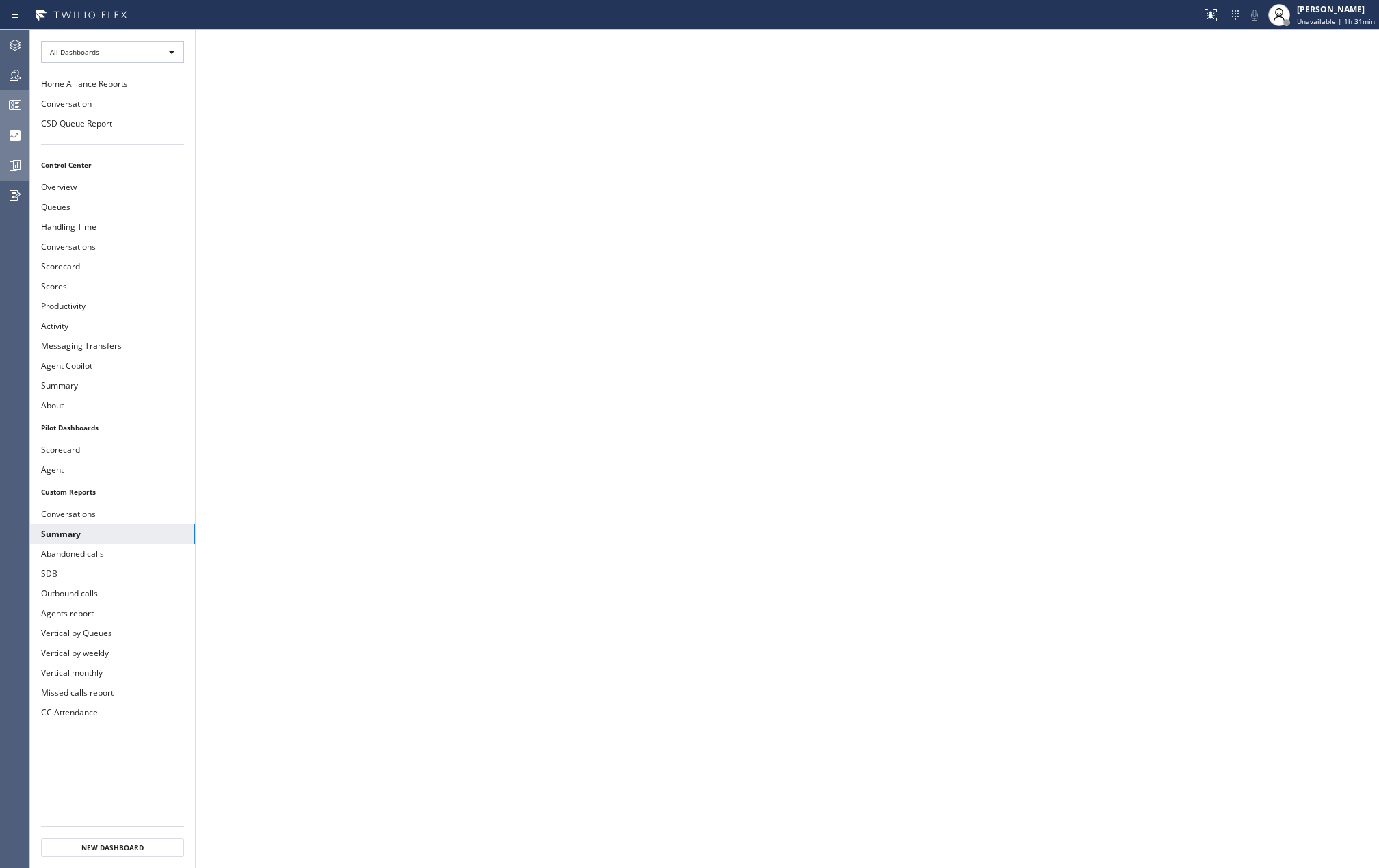
click at [15, 107] on icon at bounding box center [15, 107] width 7 height 9
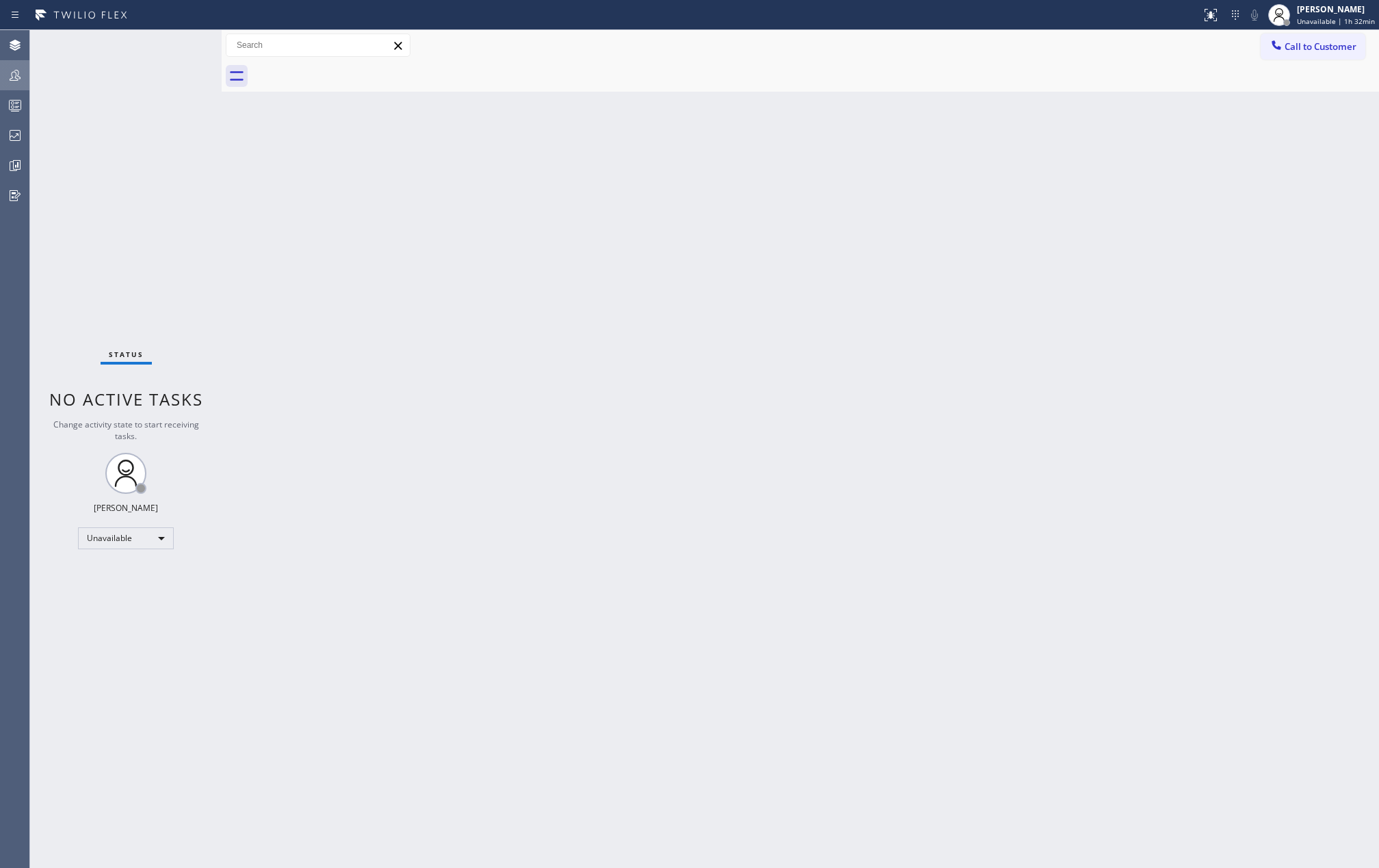
click at [18, 86] on div at bounding box center [15, 75] width 30 height 27
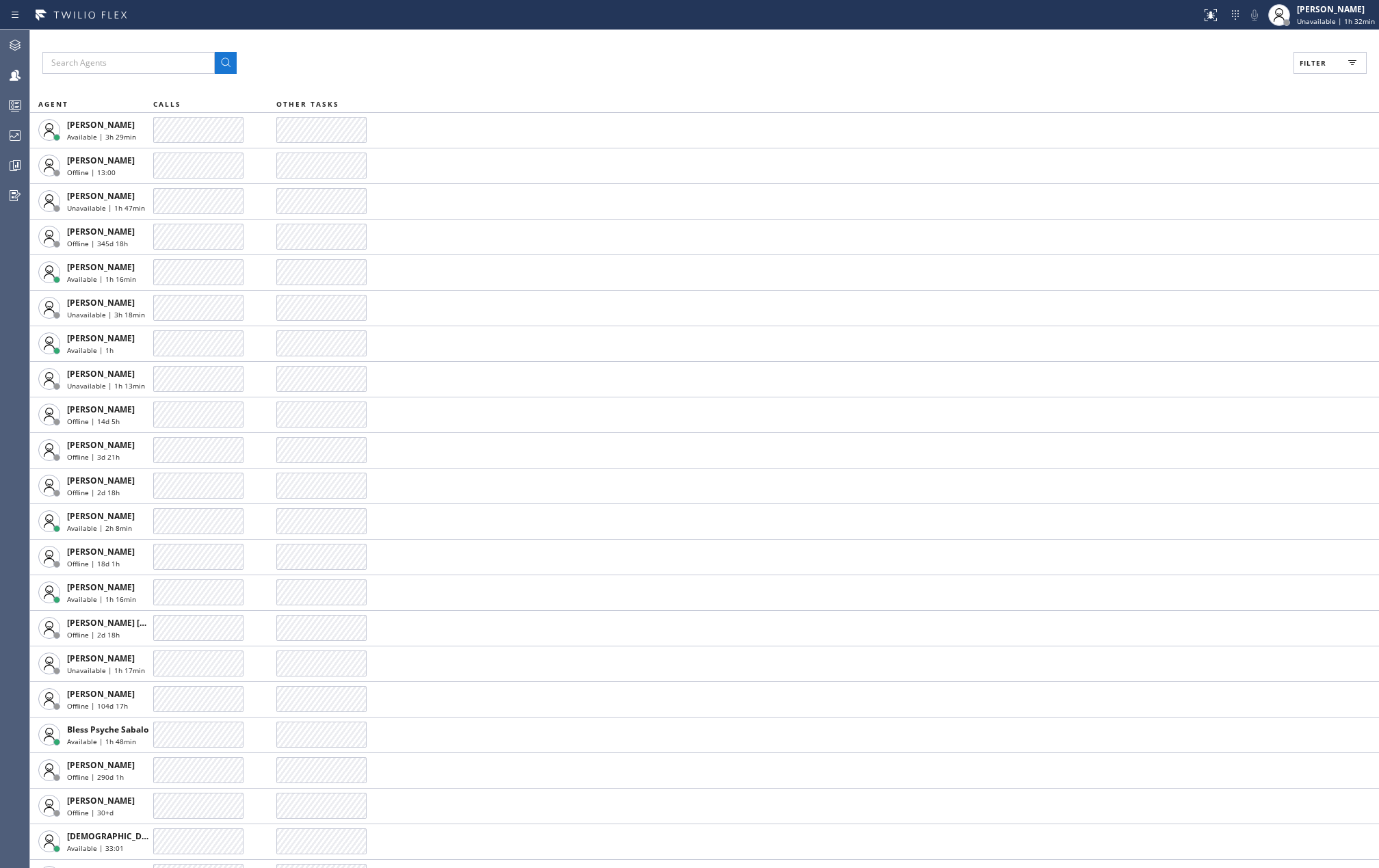
click at [1308, 65] on span "Filter" at bounding box center [1312, 62] width 26 height 10
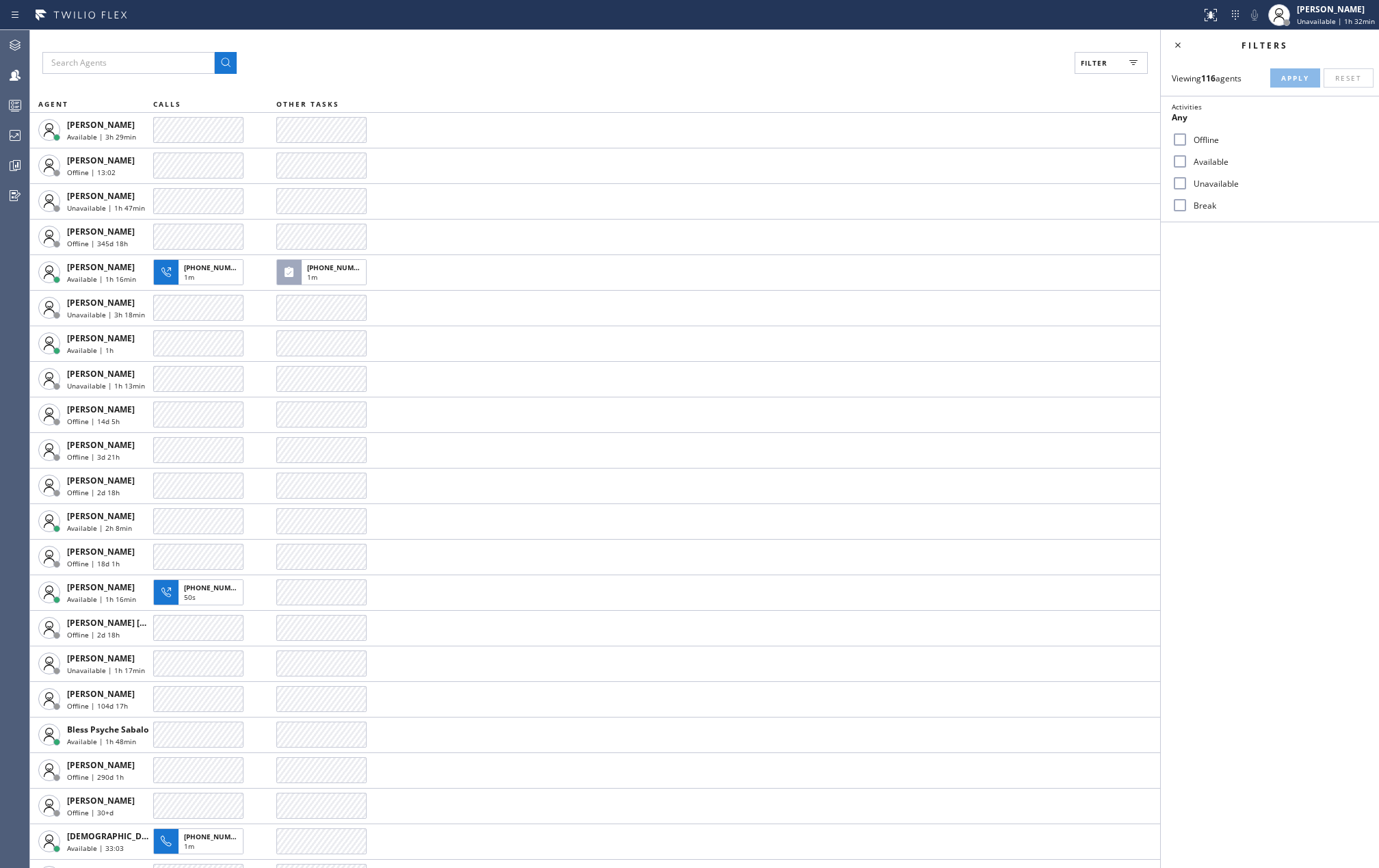
click at [1174, 158] on input "Available" at bounding box center [1180, 161] width 16 height 16
checkbox input "true"
click at [1183, 206] on input "Break" at bounding box center [1180, 205] width 16 height 16
checkbox input "true"
click at [1278, 76] on button "Apply" at bounding box center [1295, 78] width 50 height 19
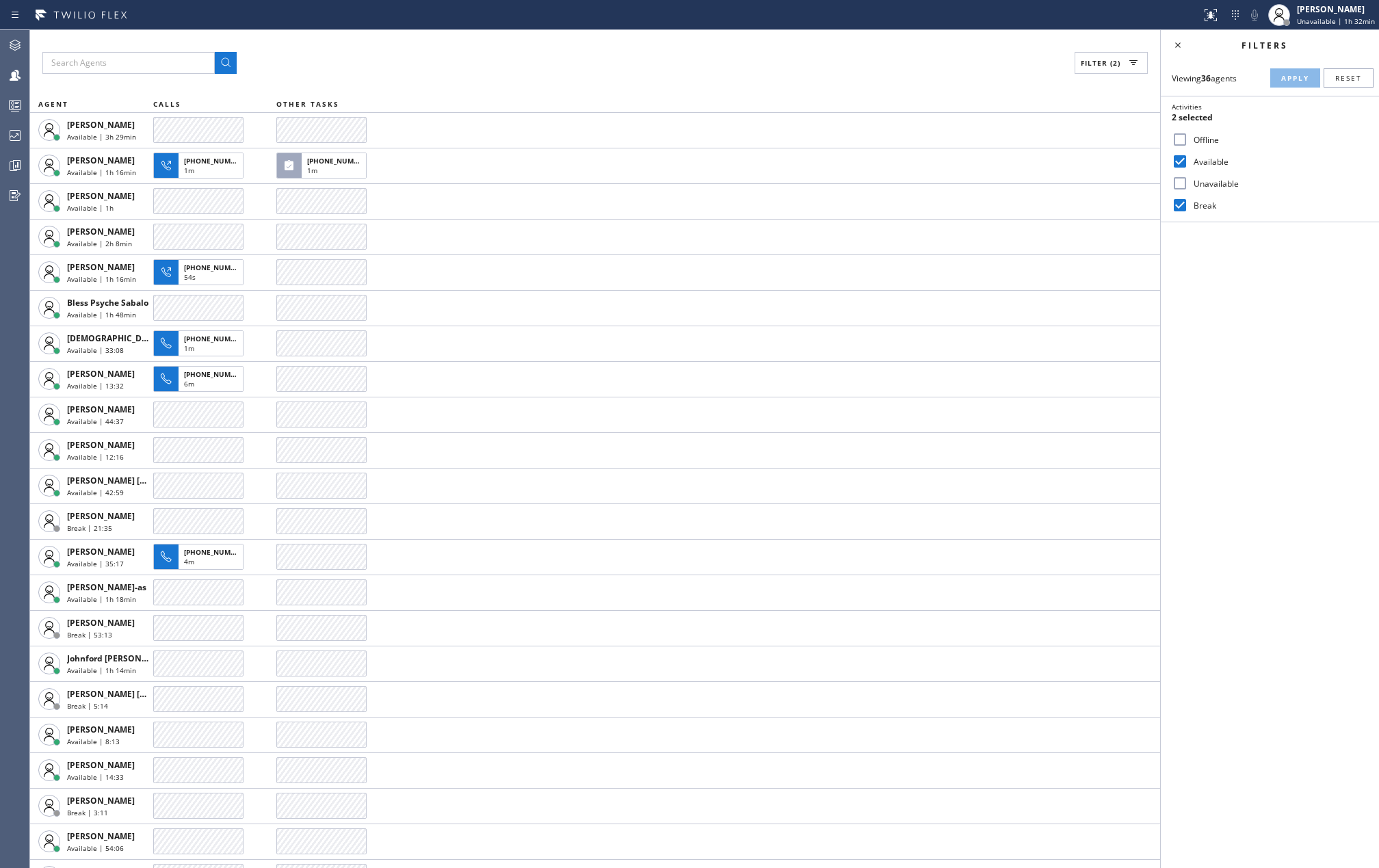
click at [1182, 162] on input "Available" at bounding box center [1180, 161] width 16 height 16
click at [1281, 75] on span "Apply" at bounding box center [1295, 78] width 28 height 10
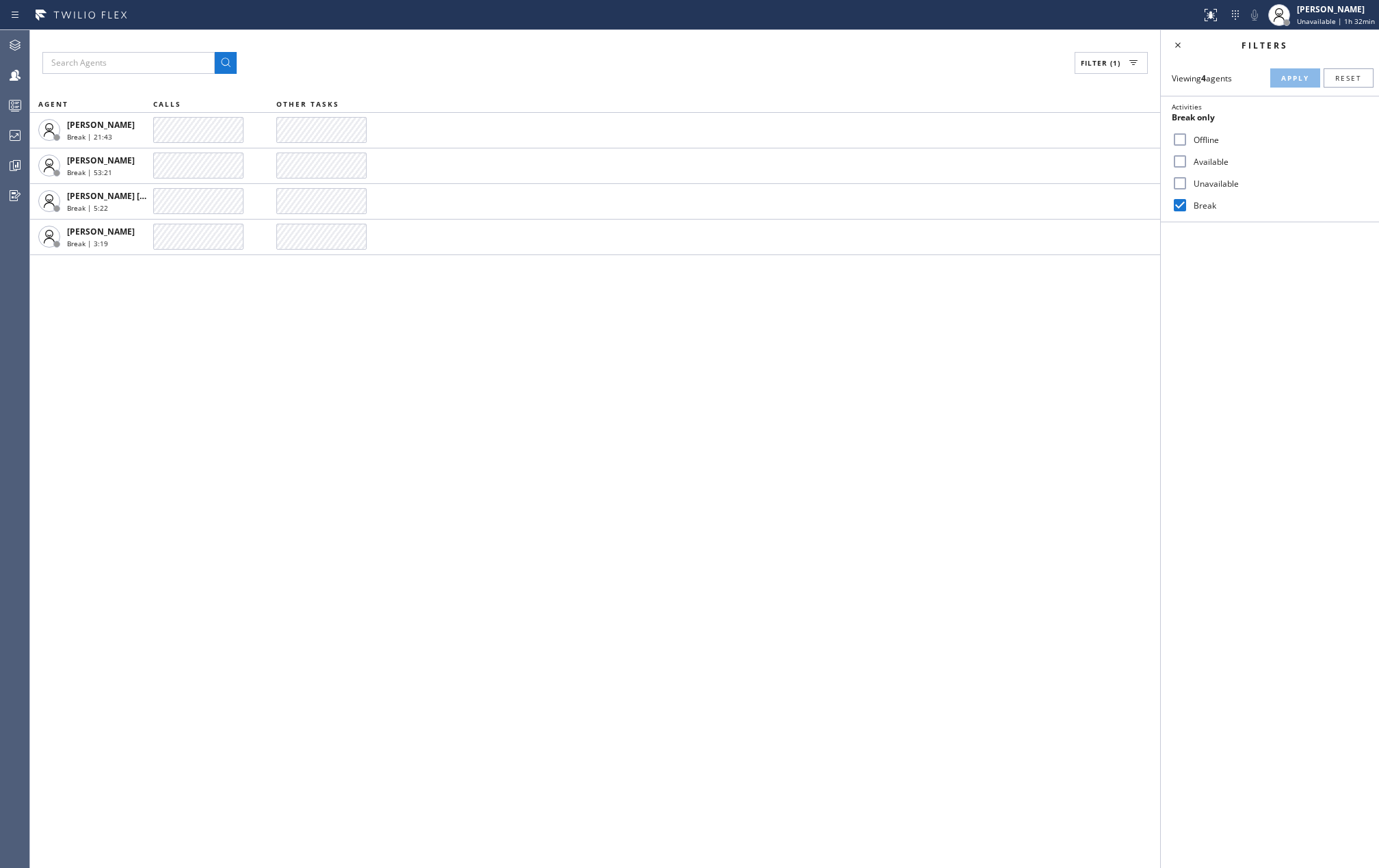
click at [1183, 163] on input "Available" at bounding box center [1180, 161] width 16 height 16
checkbox input "true"
click at [1290, 74] on span "Apply" at bounding box center [1295, 78] width 28 height 10
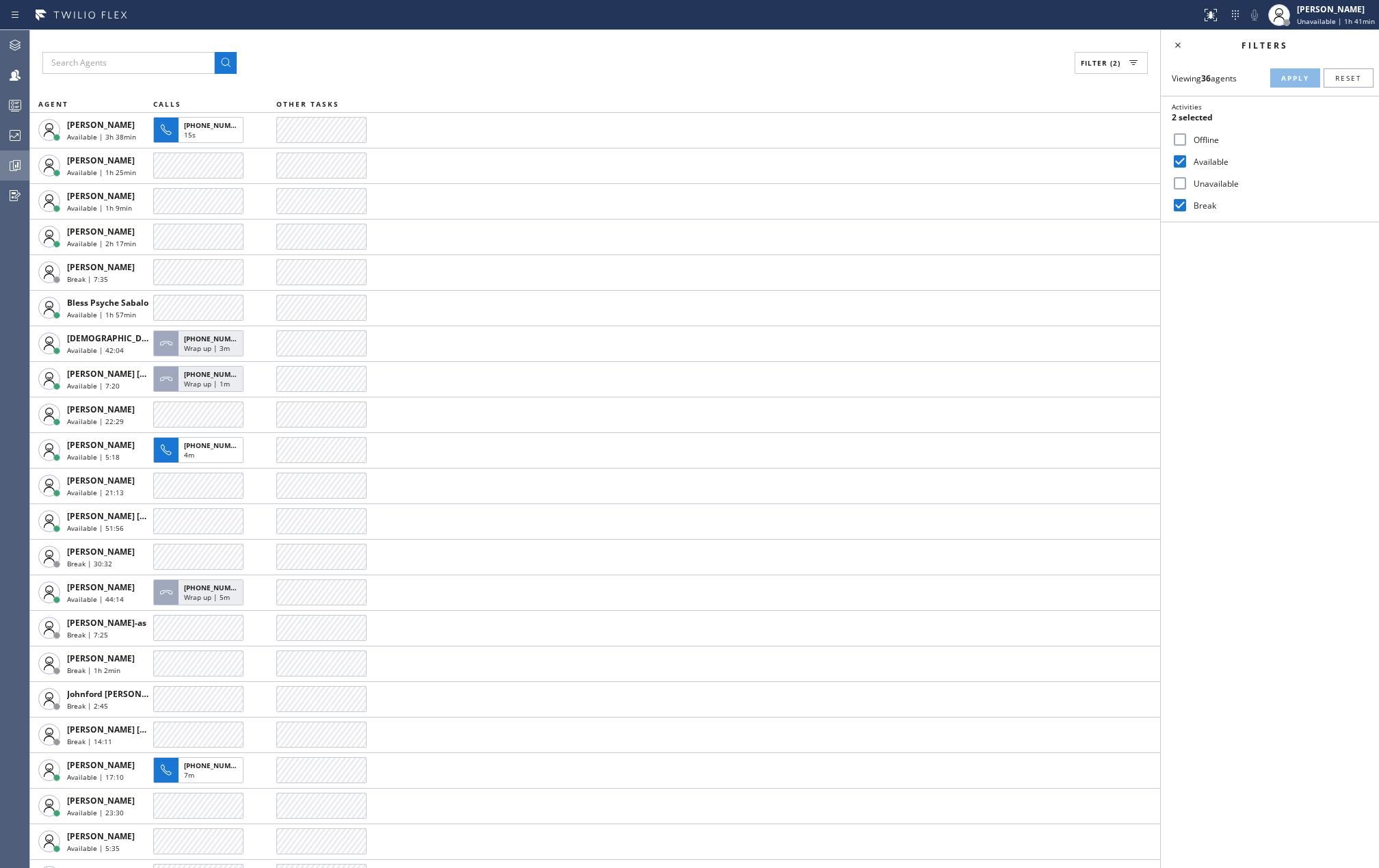
click at [21, 166] on icon at bounding box center [15, 166] width 16 height 16
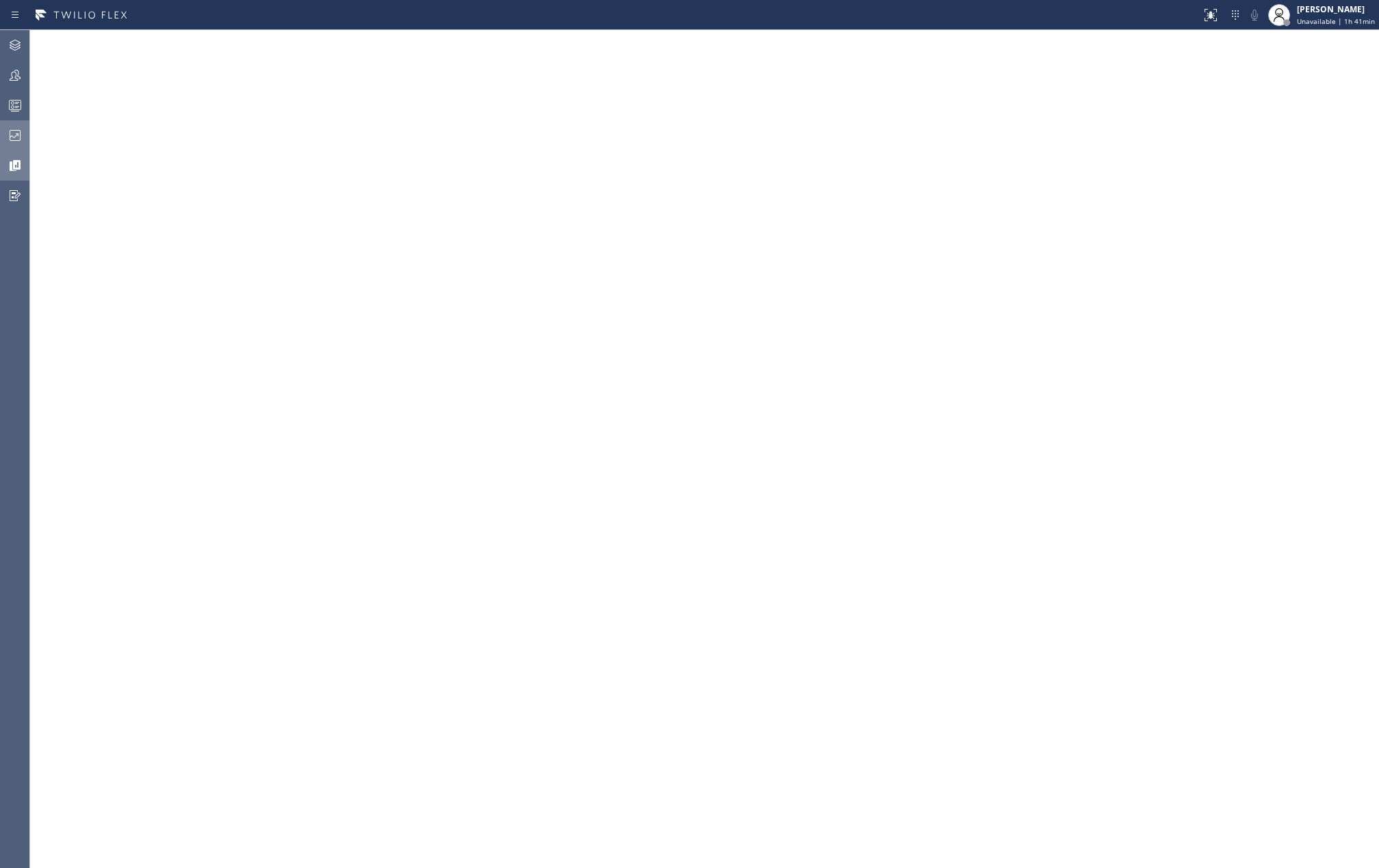
click at [23, 131] on icon at bounding box center [15, 136] width 16 height 16
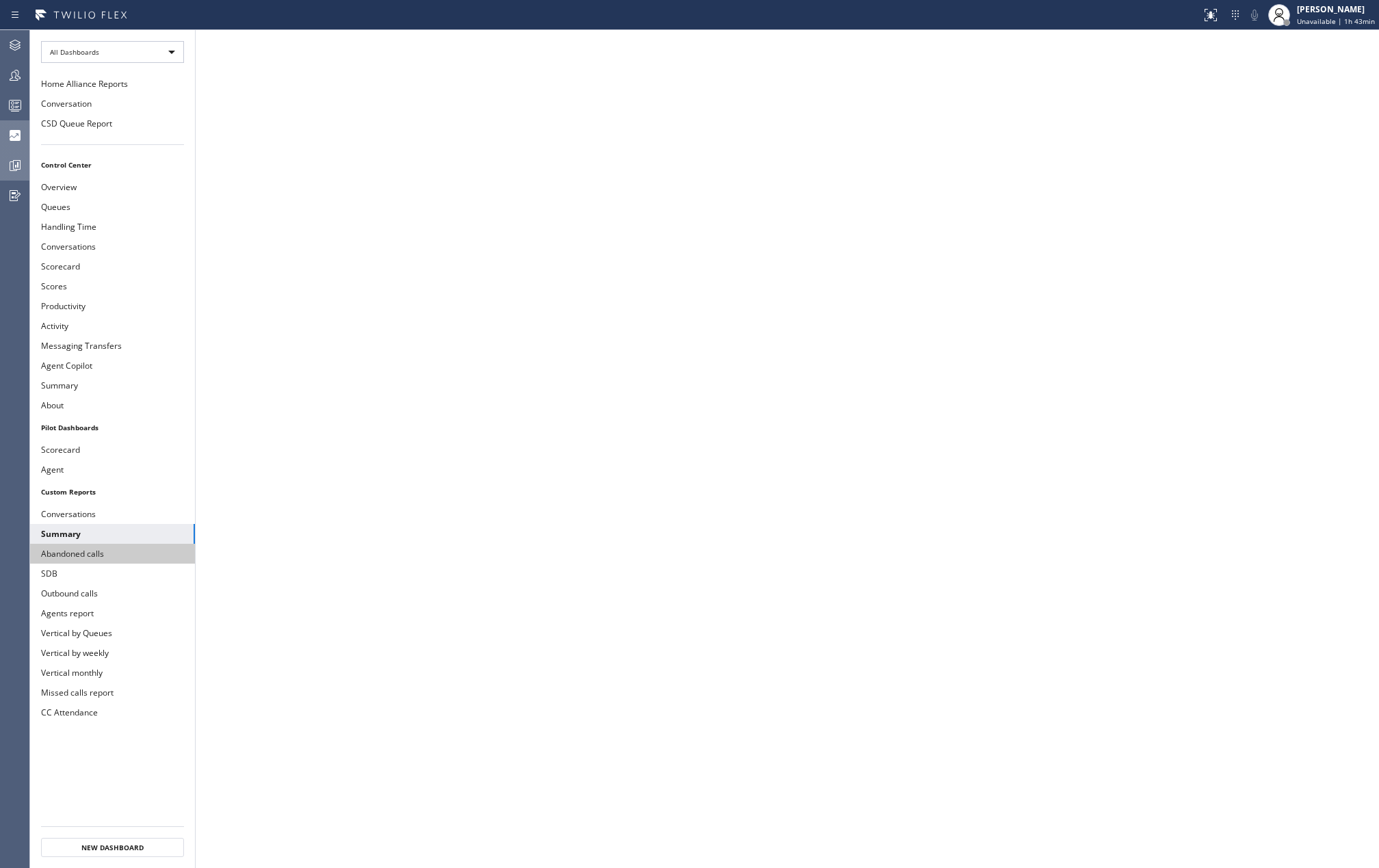
click at [80, 559] on button "Abandoned calls" at bounding box center [112, 553] width 165 height 20
click at [11, 97] on icon at bounding box center [15, 105] width 16 height 16
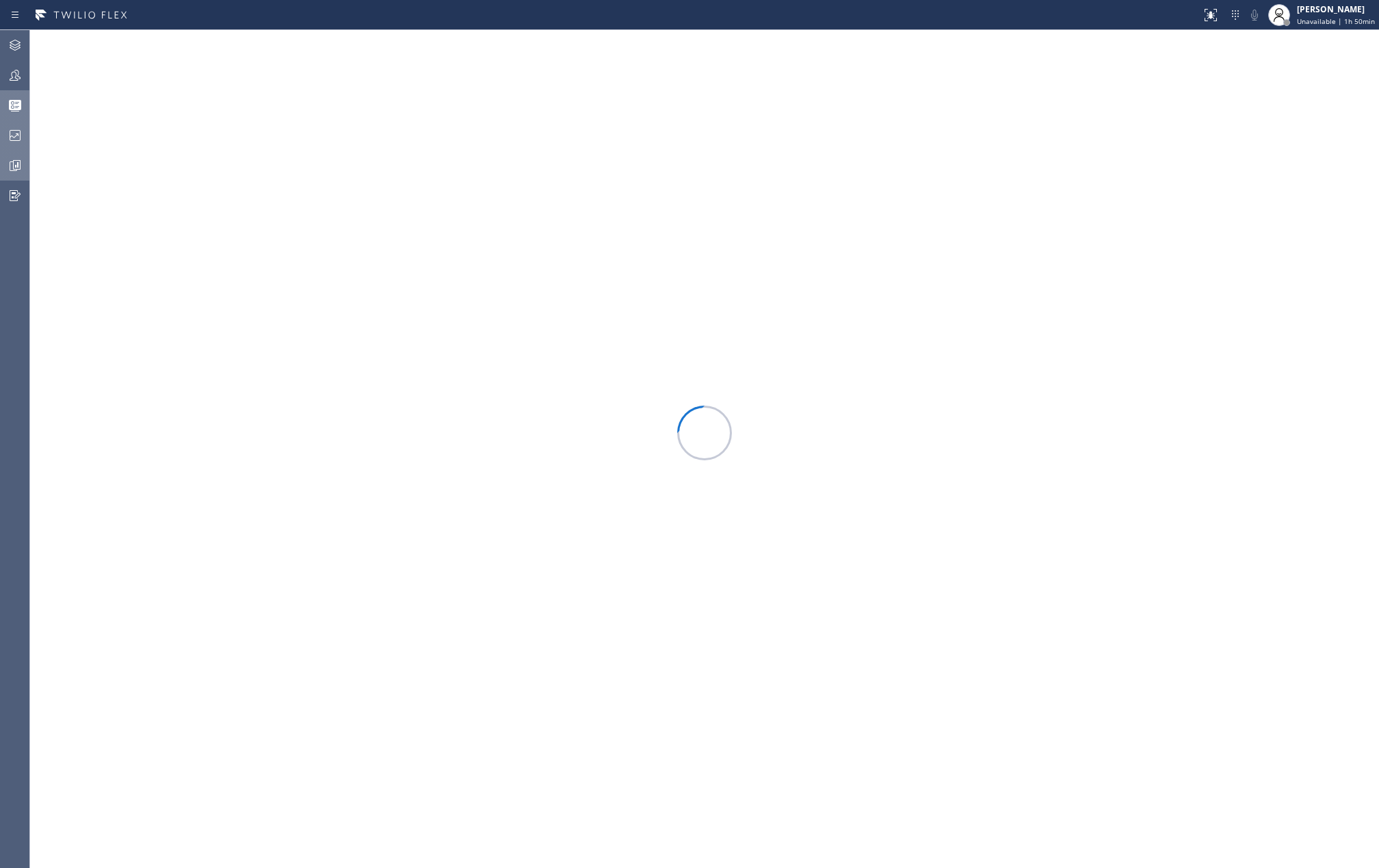
click at [11, 162] on icon at bounding box center [15, 166] width 16 height 16
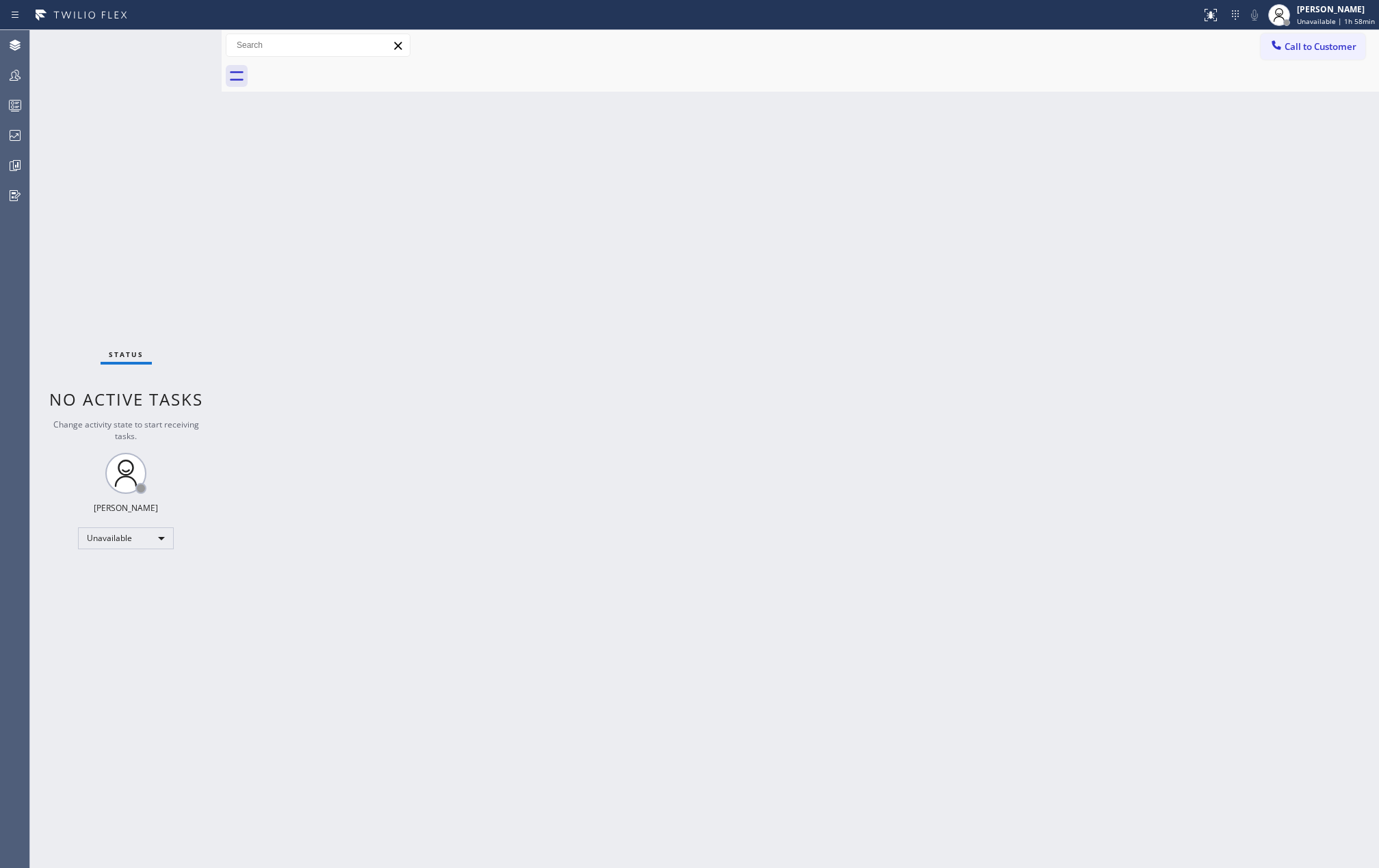
click at [351, 286] on div "Back to Dashboard Change Sender ID Customers Technicians Select a contact Outbo…" at bounding box center [800, 449] width 1157 height 838
click at [11, 77] on icon at bounding box center [15, 75] width 16 height 16
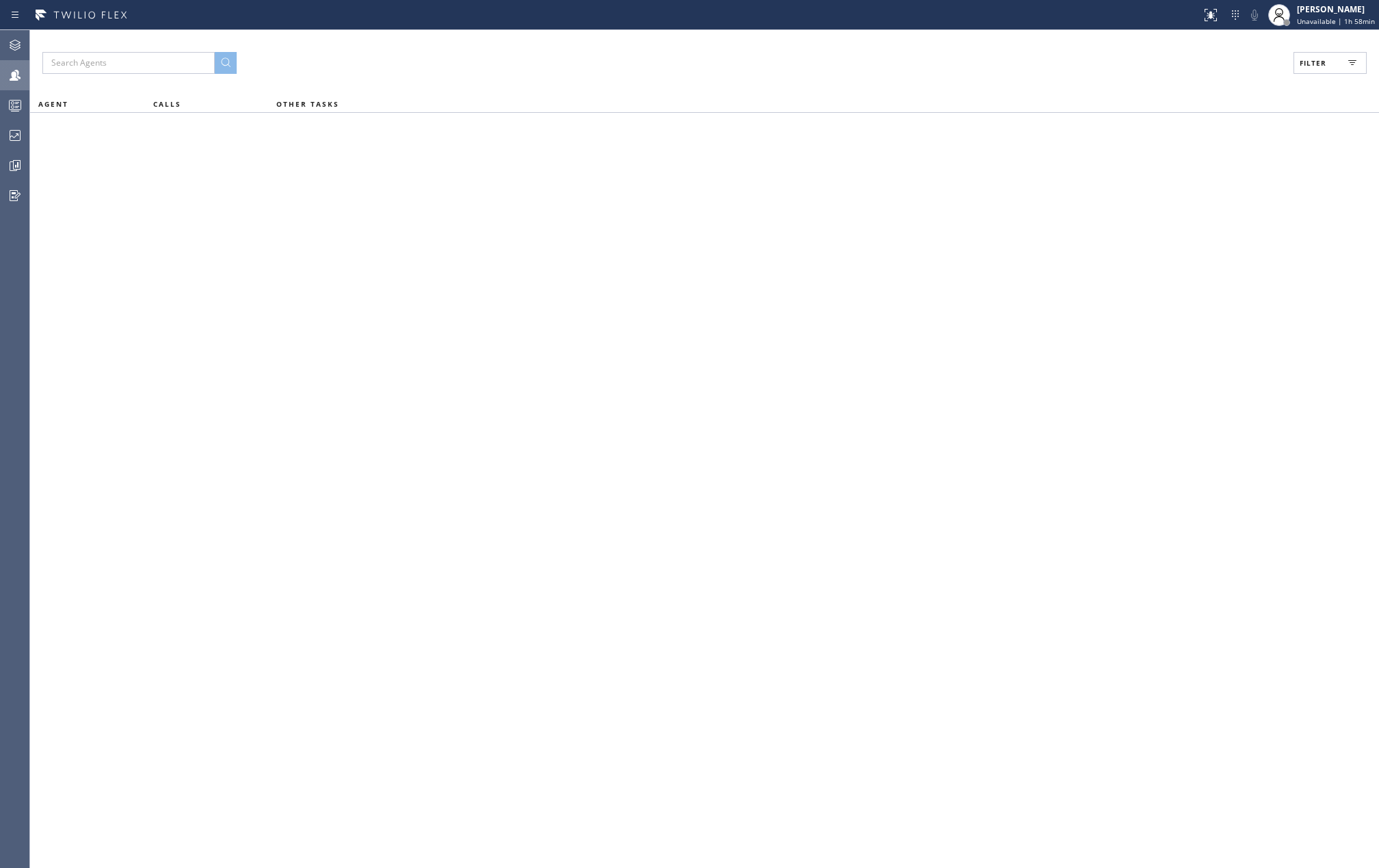
click at [1328, 64] on button "Filter" at bounding box center [1330, 63] width 73 height 22
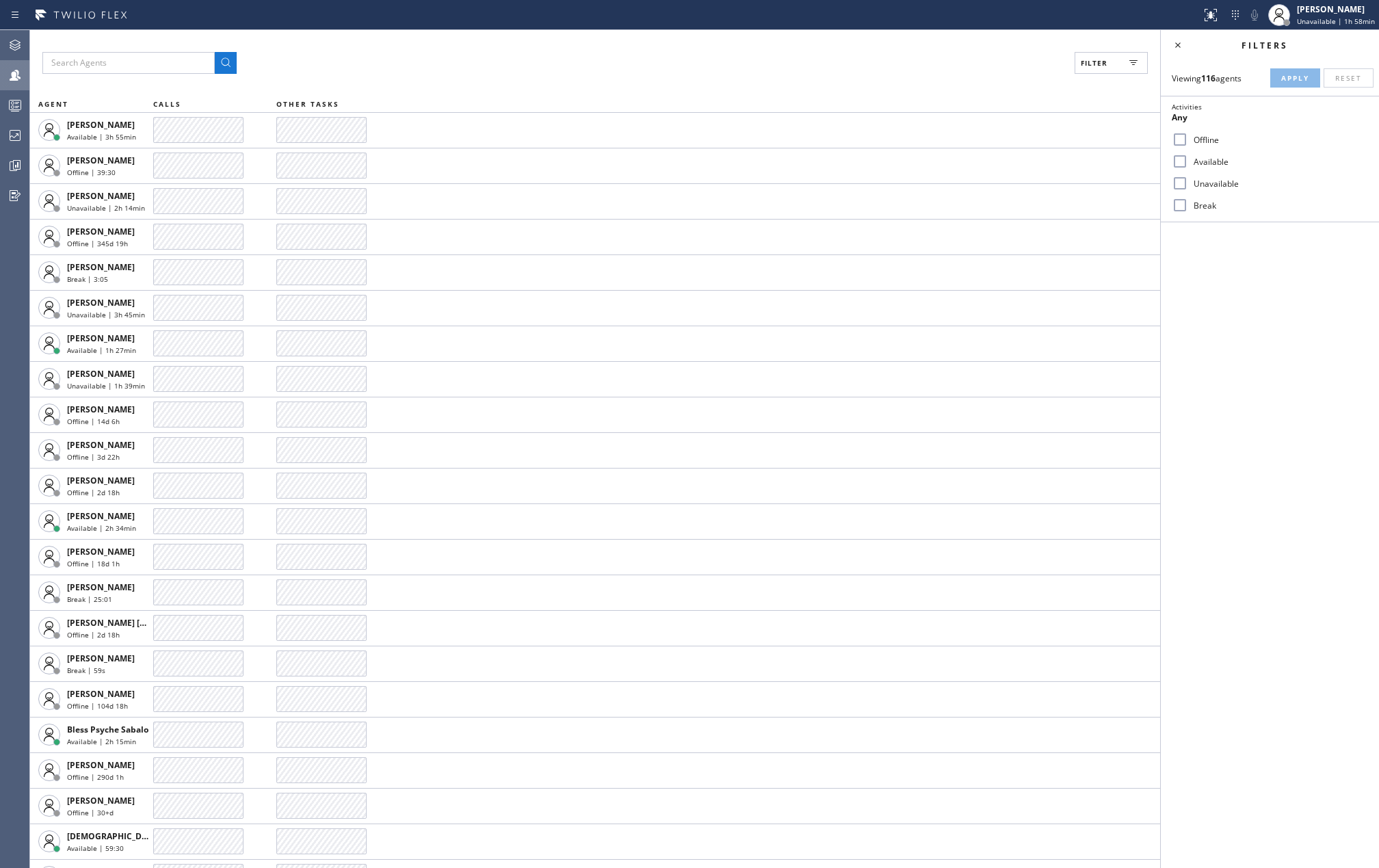
click at [1188, 164] on label "Available" at bounding box center [1277, 162] width 180 height 12
click at [1188, 164] on input "Available" at bounding box center [1180, 161] width 16 height 16
checkbox input "true"
click at [1187, 204] on input "Break" at bounding box center [1180, 205] width 16 height 16
checkbox input "true"
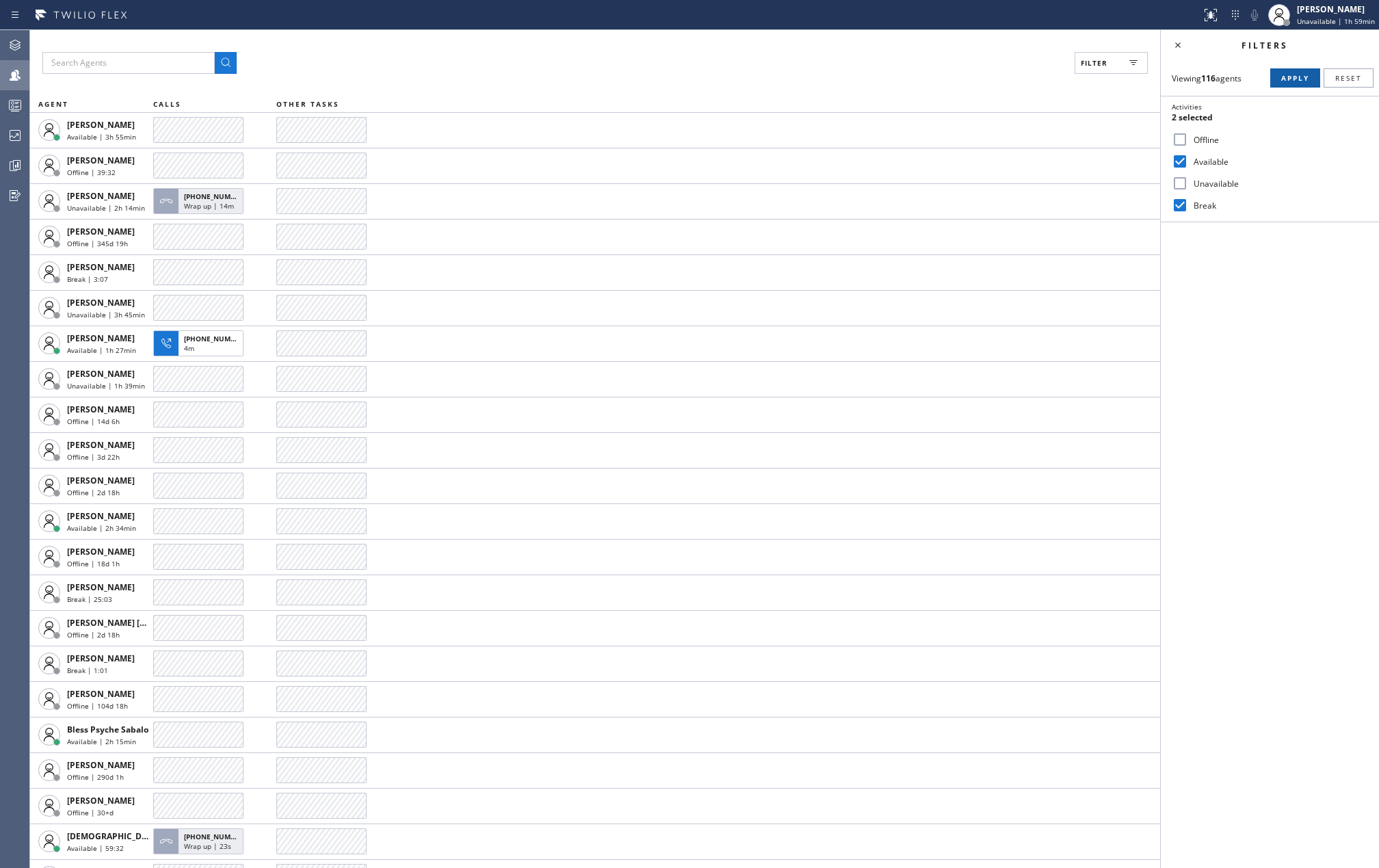
click at [1289, 77] on span "Apply" at bounding box center [1295, 78] width 28 height 10
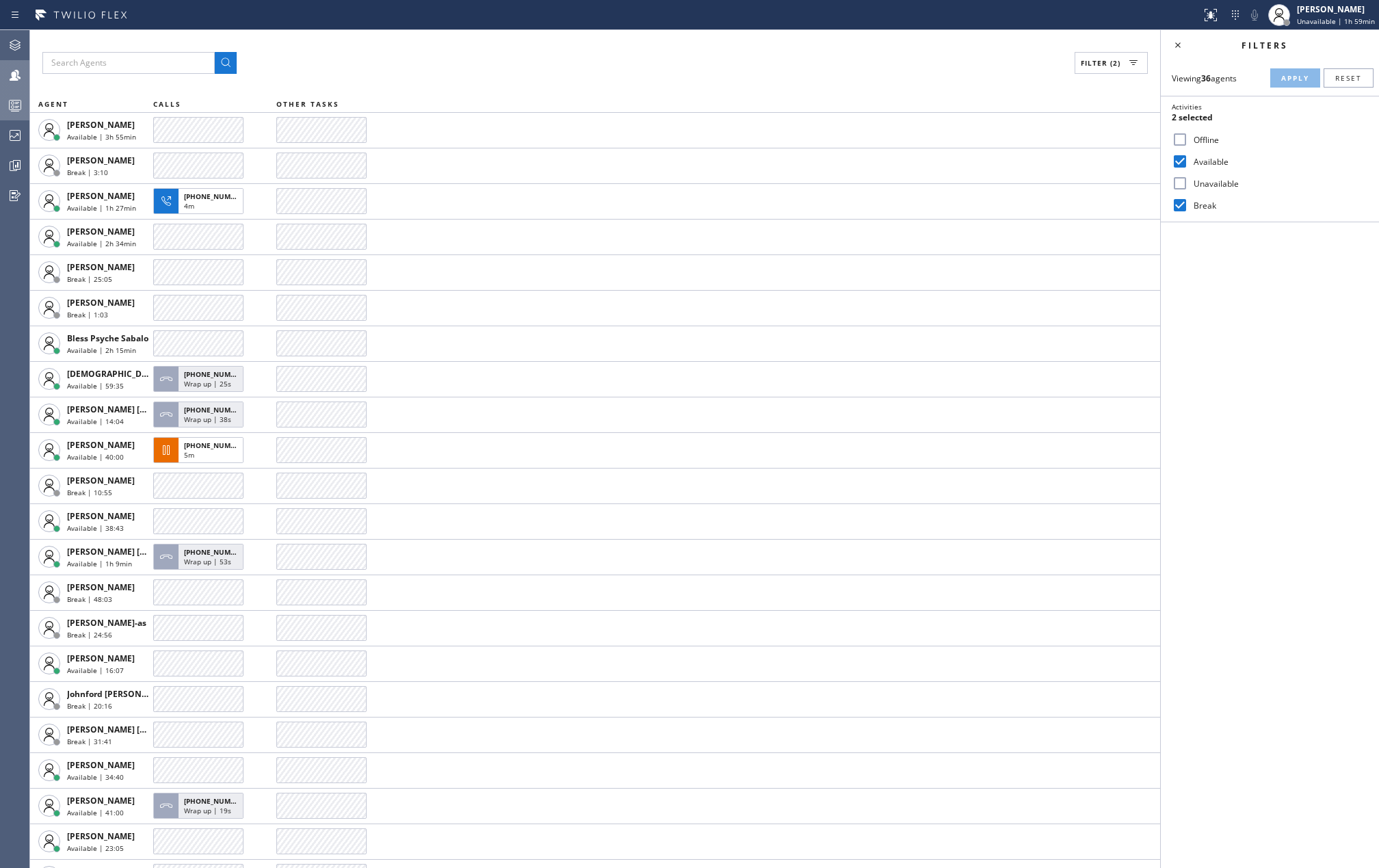
click at [14, 104] on circle at bounding box center [13, 103] width 3 height 3
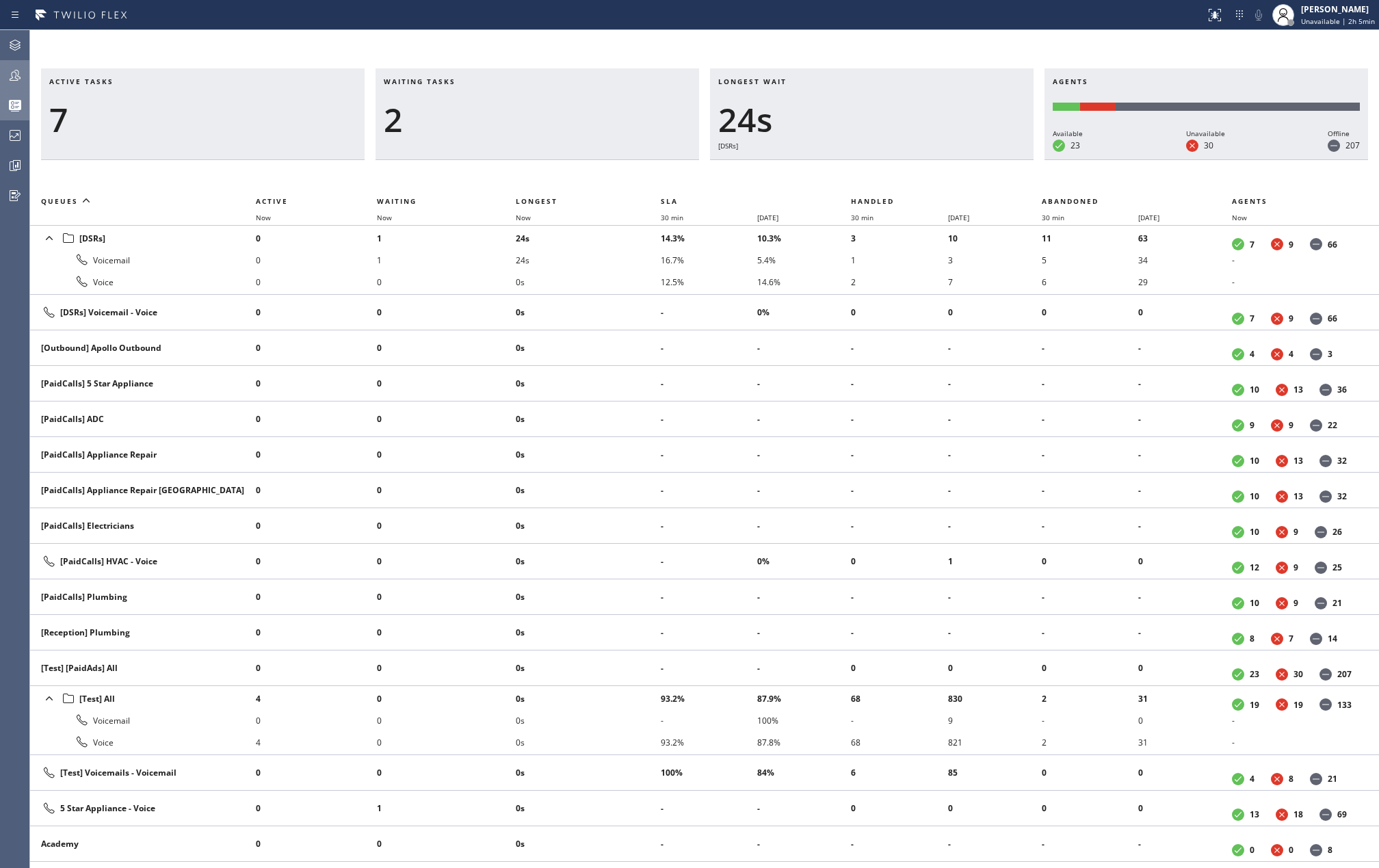
drag, startPoint x: 453, startPoint y: 49, endPoint x: 447, endPoint y: 40, distance: 10.8
click at [453, 49] on div "Active tasks 7 Waiting tasks 2 Longest wait 24s [DSRs] Agents Available 23 Unav…" at bounding box center [705, 449] width 1349 height 838
click at [438, 55] on div "Active tasks 7 Waiting tasks 2 Longest wait 50s [DSRs] Agents Available 21 Unav…" at bounding box center [705, 449] width 1349 height 838
click at [866, 38] on div "Active tasks 6 Waiting tasks 2 Longest wait 9s [DSRs] Agents Available 23 Unava…" at bounding box center [705, 449] width 1349 height 838
click at [941, 43] on div "Active tasks 5 Waiting tasks 3 Longest wait 14s [DSRs] Agents Available 24 Unav…" at bounding box center [705, 449] width 1349 height 838
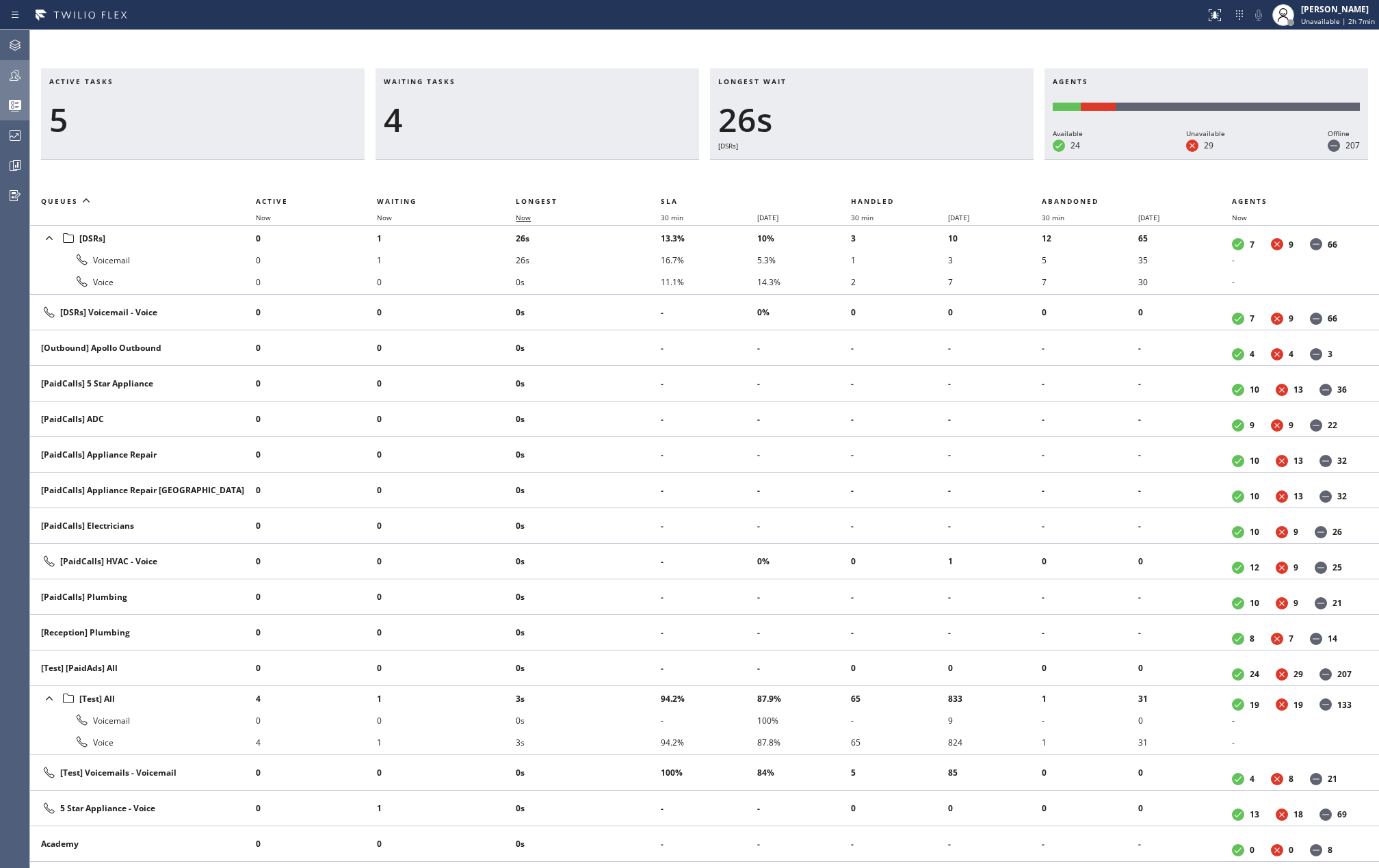
click at [534, 213] on span "Now" at bounding box center [531, 217] width 32 height 10
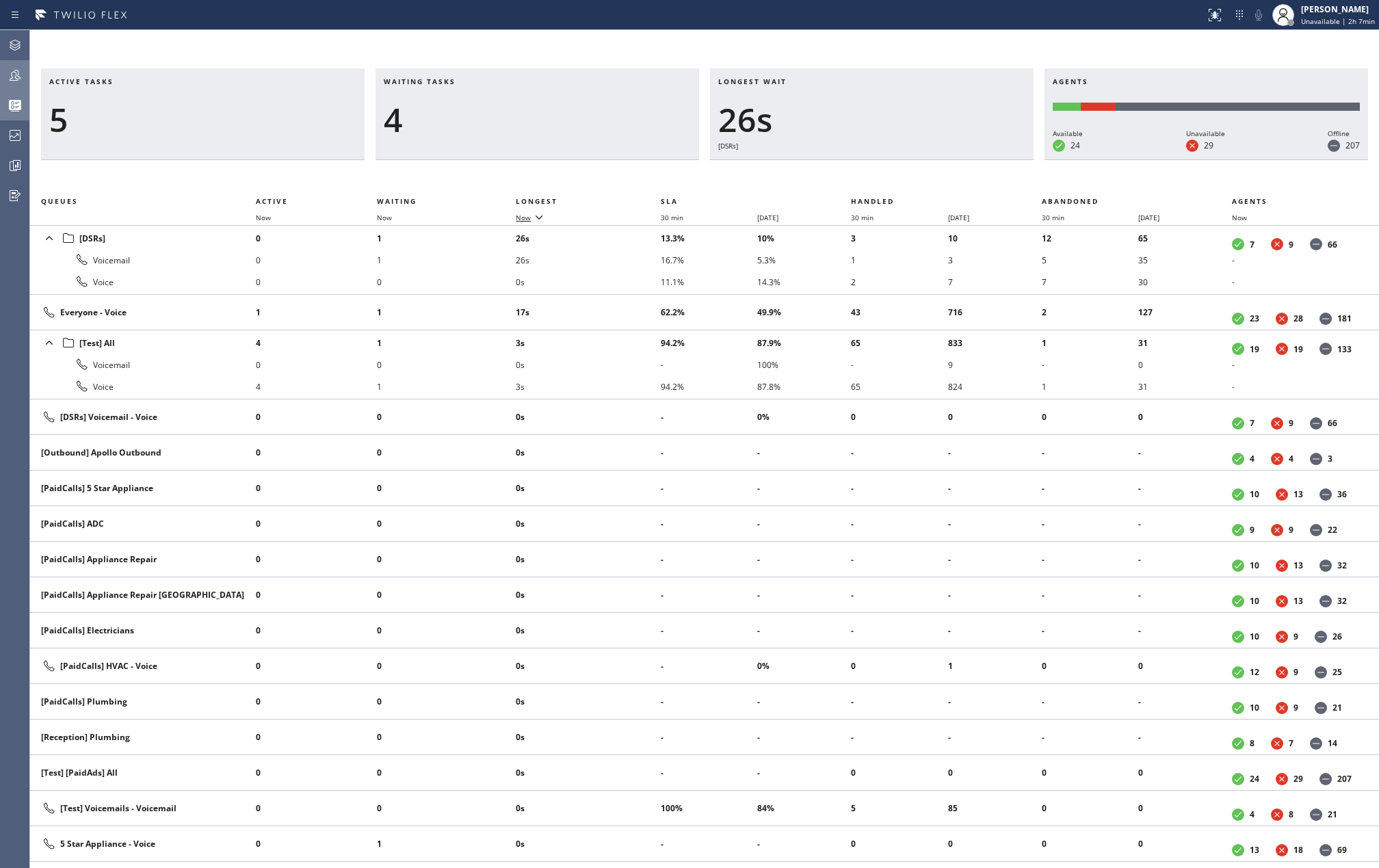
click at [534, 213] on icon at bounding box center [539, 217] width 16 height 16
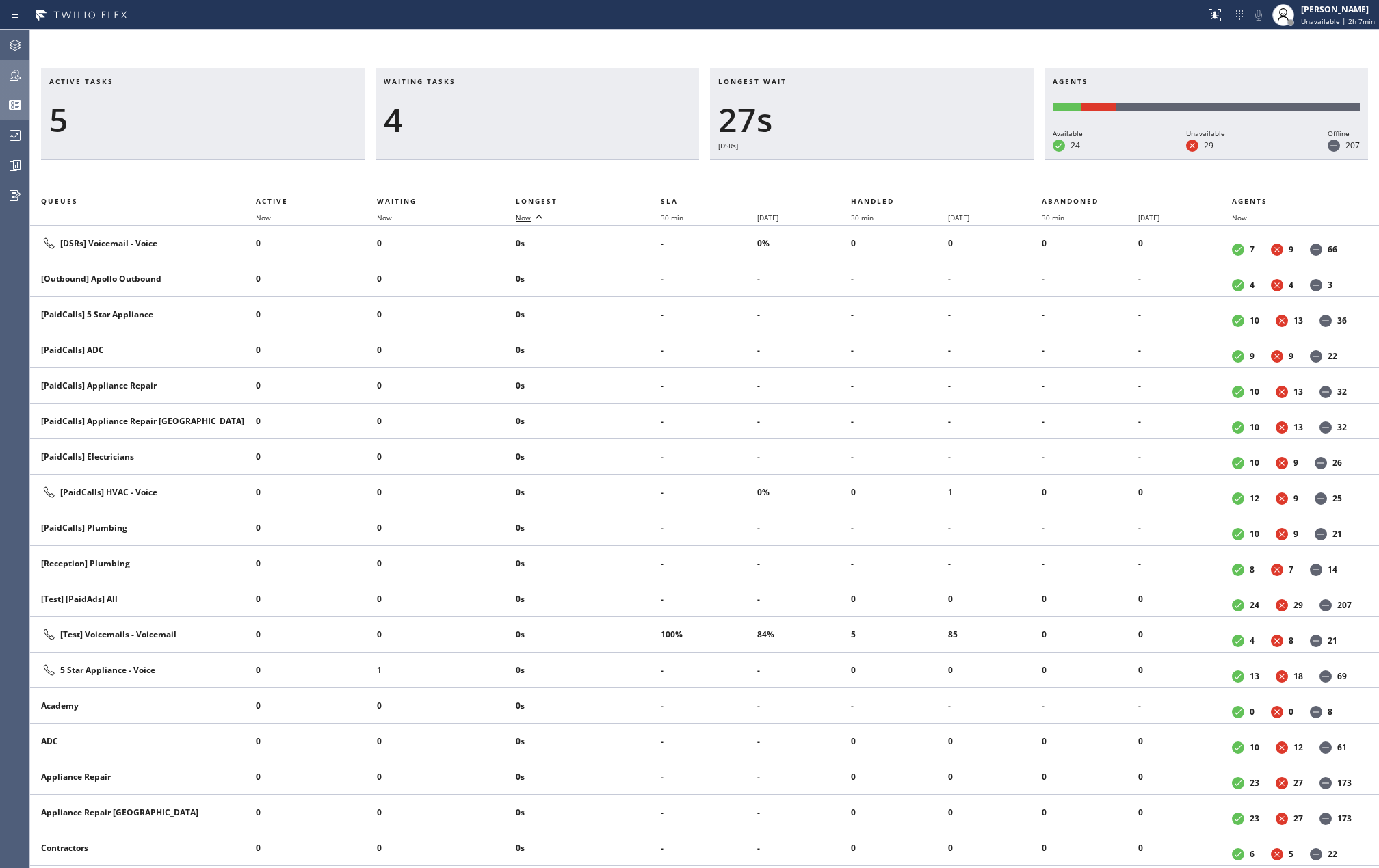
click at [534, 213] on icon at bounding box center [539, 217] width 16 height 16
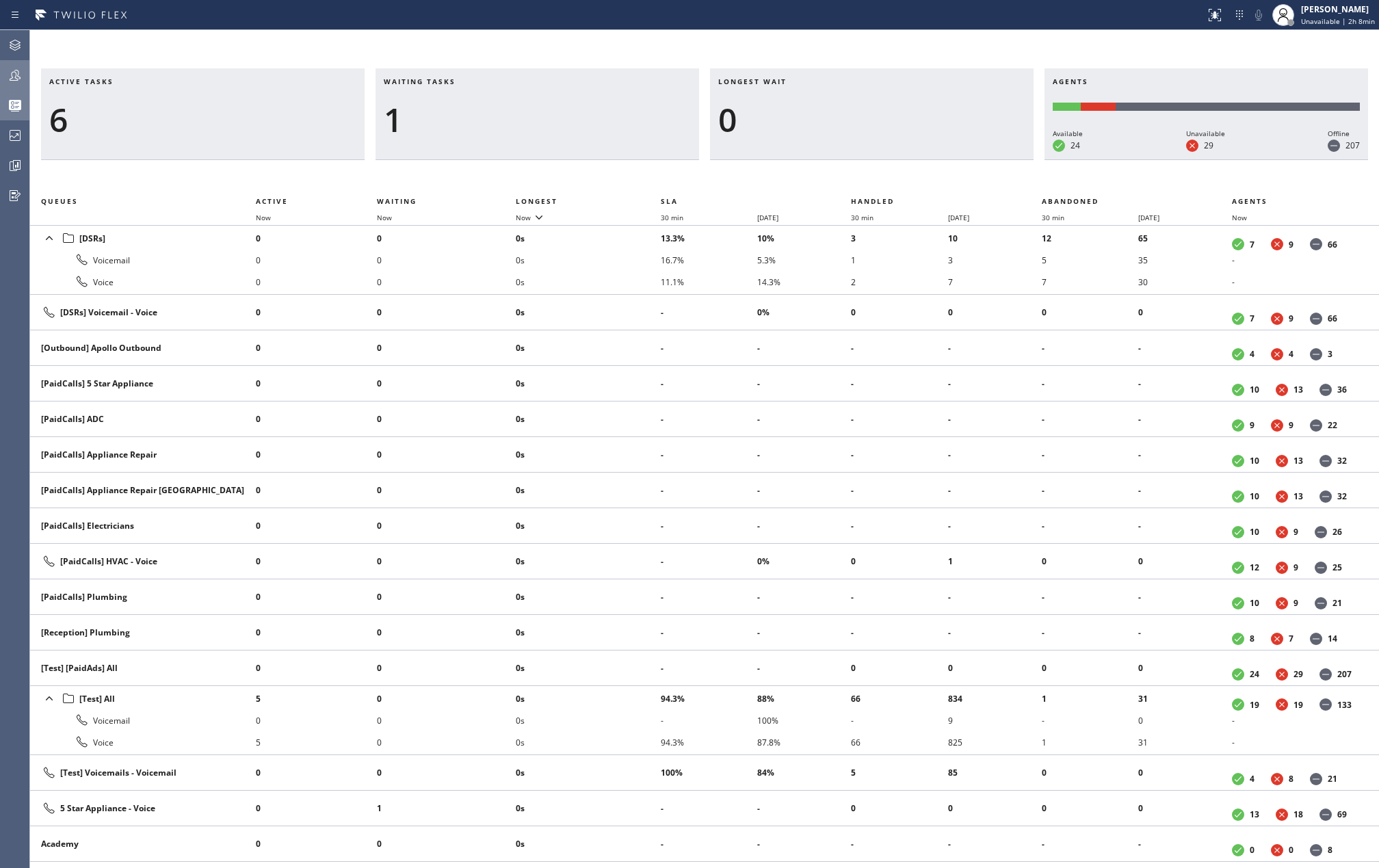
click at [23, 79] on icon at bounding box center [15, 75] width 16 height 16
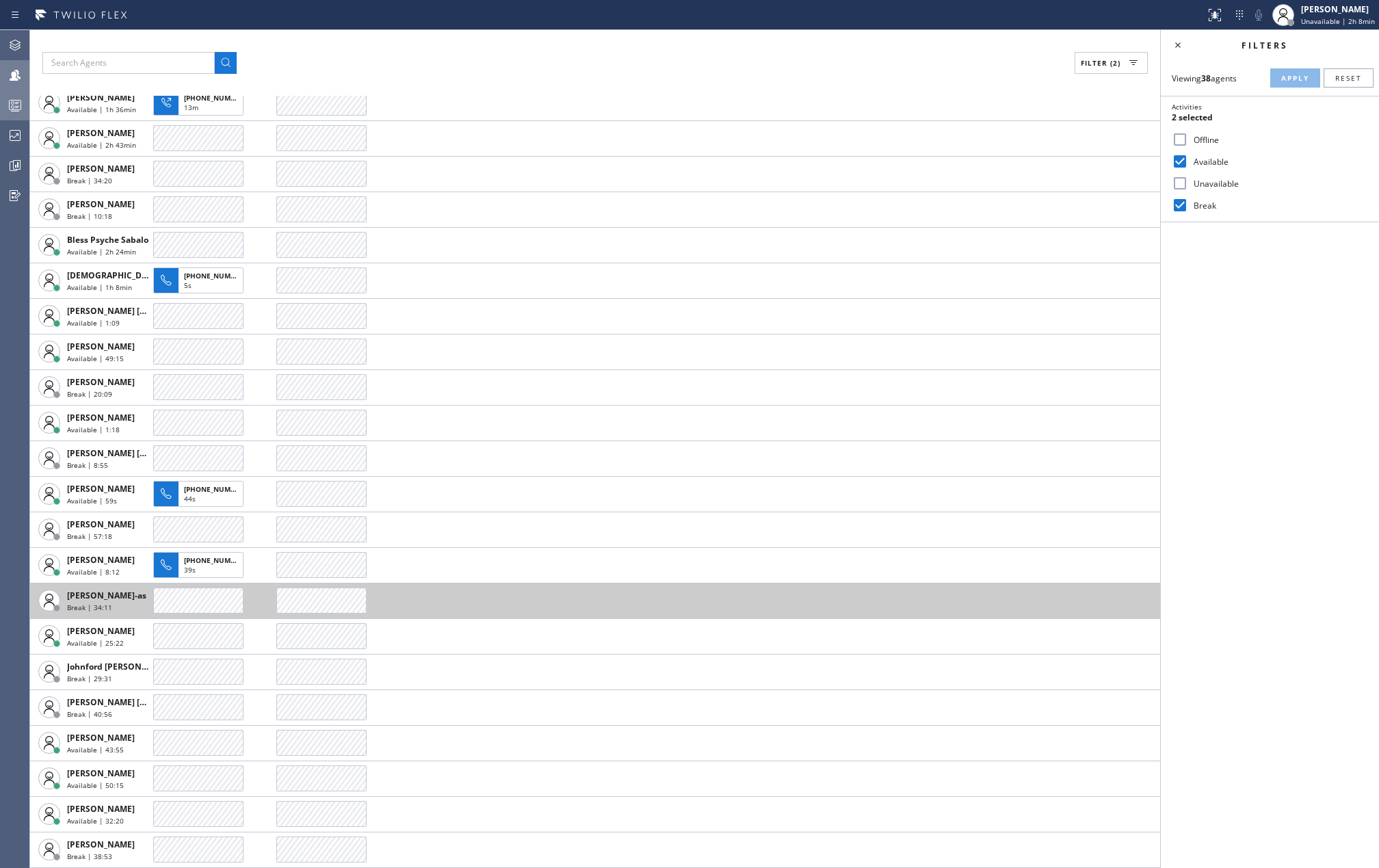
scroll to position [182, 0]
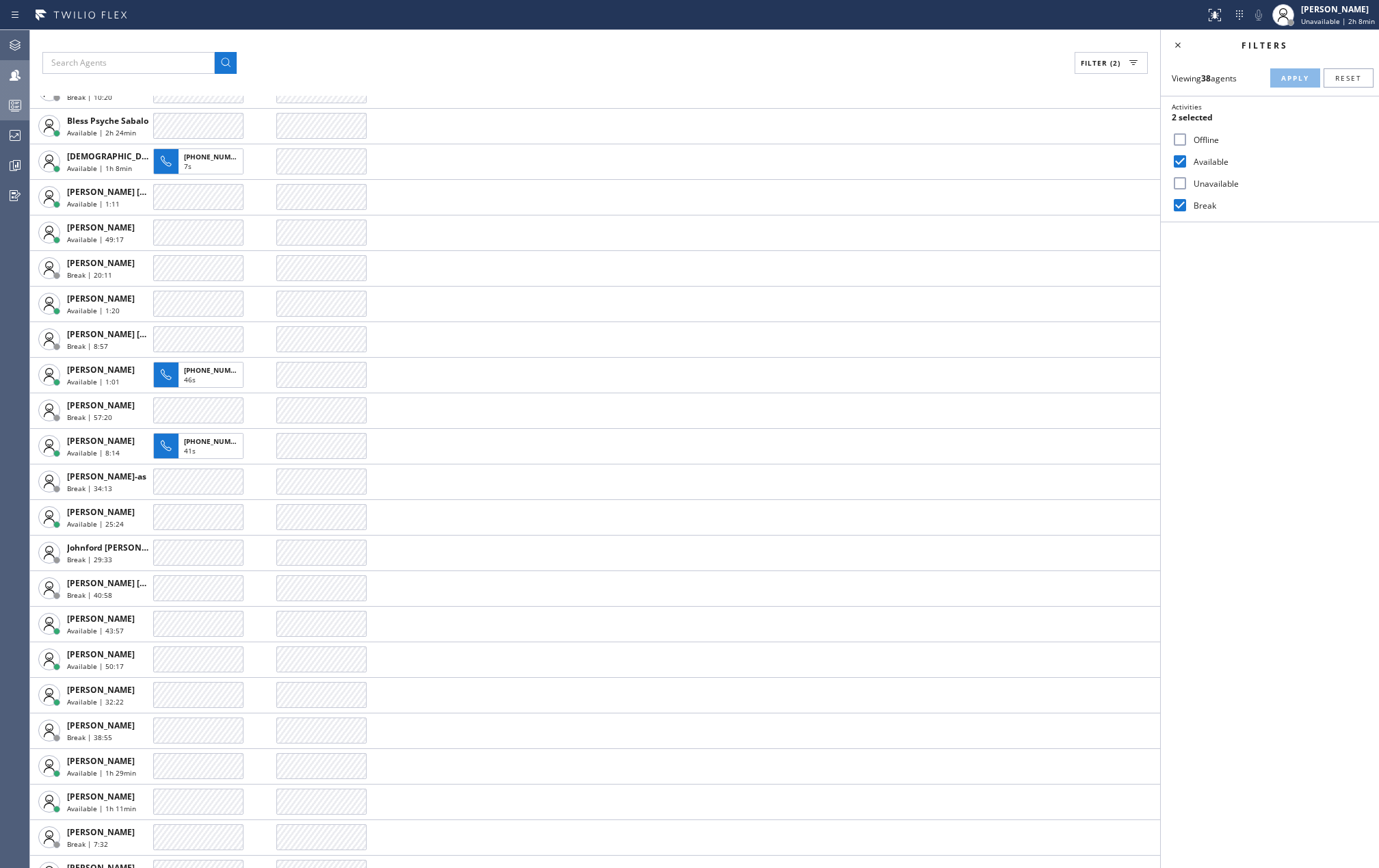
click at [11, 102] on icon at bounding box center [15, 105] width 16 height 16
